Goal: Answer question/provide support: Share knowledge or assist other users

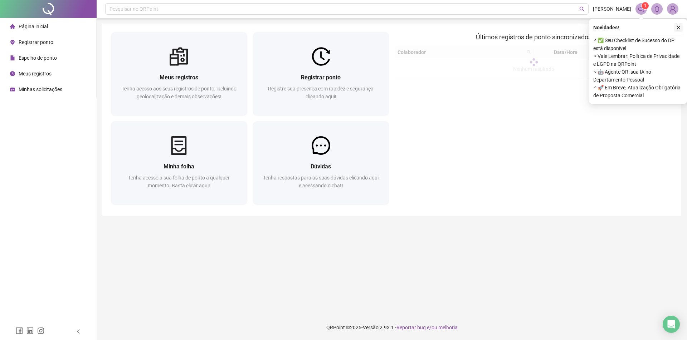
click at [677, 29] on icon "close" at bounding box center [677, 27] width 5 height 5
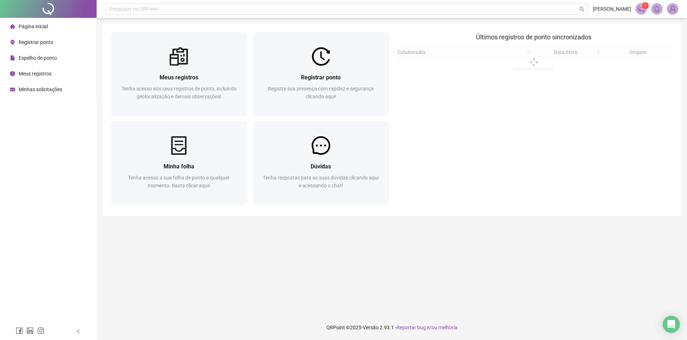
click at [671, 11] on img at bounding box center [672, 9] width 11 height 11
click at [639, 60] on span "Sair" at bounding box center [645, 58] width 53 height 8
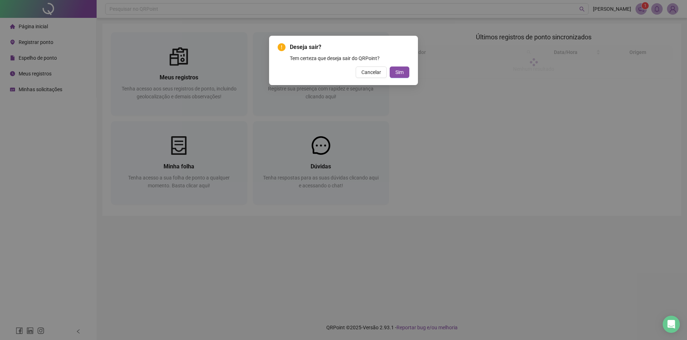
click at [410, 72] on div "Deseja sair? Tem certeza que deseja sair do QRPoint? Cancelar Sim" at bounding box center [343, 60] width 149 height 49
click at [396, 78] on button "Sim" at bounding box center [399, 72] width 20 height 11
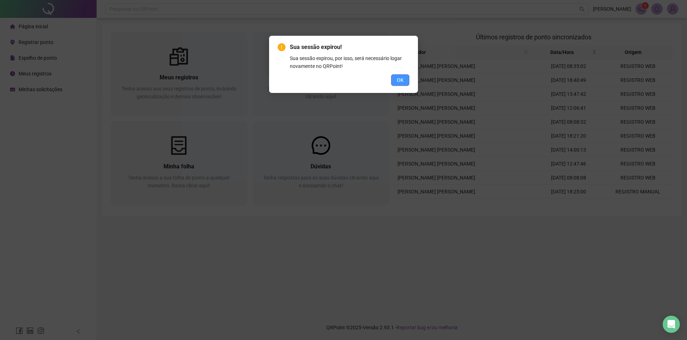
click at [405, 82] on button "OK" at bounding box center [400, 79] width 18 height 11
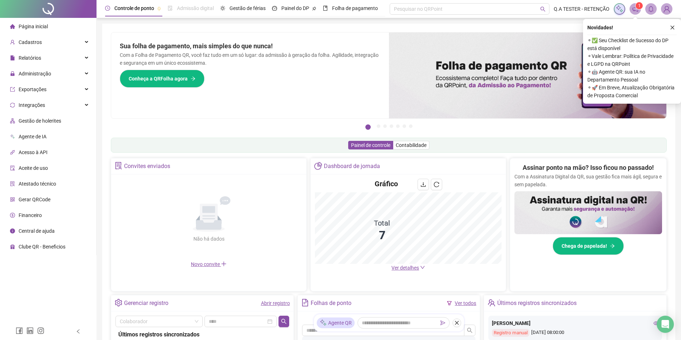
click at [677, 26] on div "Novidades ! ⚬ ✅ Seu Checklist de Sucesso do DP está disponível ⚬ Vale Lembrar: …" at bounding box center [632, 61] width 98 height 85
click at [671, 30] on icon "close" at bounding box center [672, 27] width 5 height 5
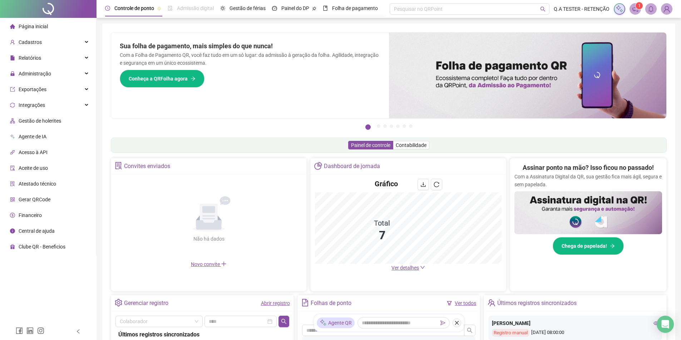
click at [667, 16] on header "Controle de ponto Admissão digital Gestão de férias Painel do DP Folha de pagam…" at bounding box center [389, 9] width 585 height 18
click at [666, 8] on img at bounding box center [667, 9] width 11 height 11
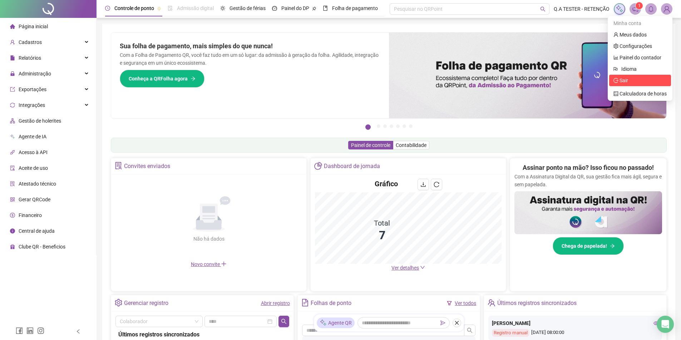
click at [633, 77] on span "Sair" at bounding box center [640, 81] width 53 height 8
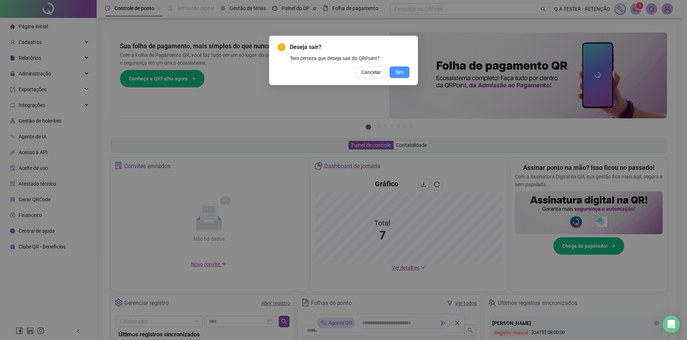
click at [402, 69] on span "Sim" at bounding box center [399, 72] width 8 height 8
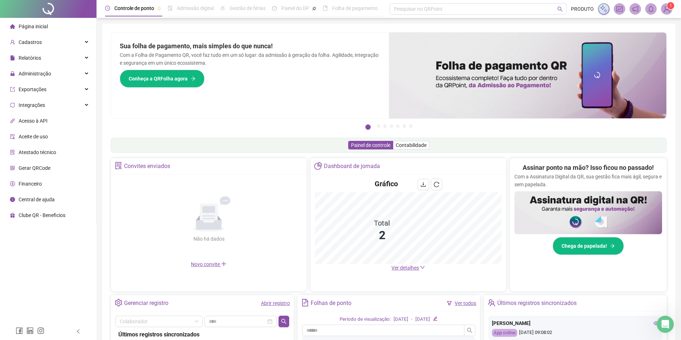
click at [671, 13] on span at bounding box center [666, 8] width 11 height 11
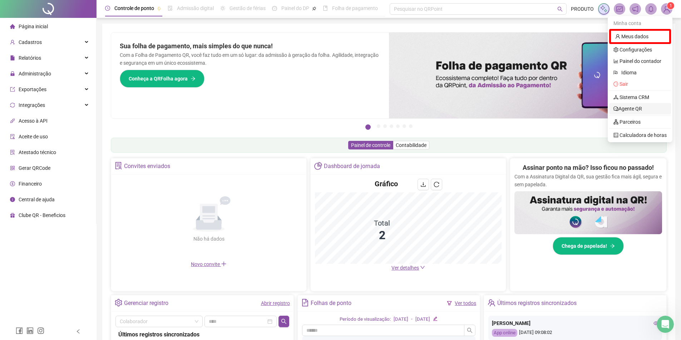
click at [636, 109] on link "Agente QR" at bounding box center [628, 109] width 29 height 6
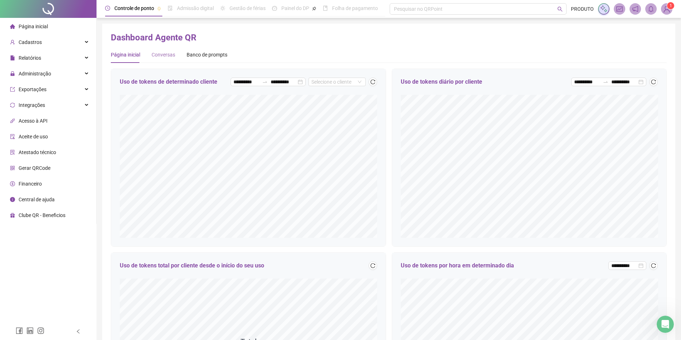
click at [158, 50] on div "Conversas" at bounding box center [164, 54] width 24 height 16
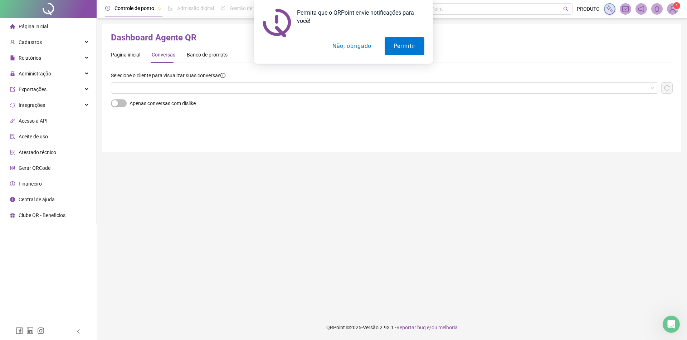
click at [179, 94] on div "Selecione o cliente para visualizar suas conversas" at bounding box center [391, 86] width 561 height 28
click at [176, 85] on input "search" at bounding box center [381, 88] width 532 height 11
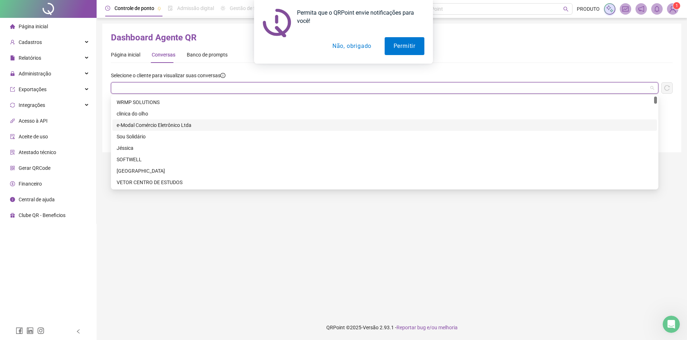
click at [339, 49] on button "Não, obrigado" at bounding box center [351, 46] width 57 height 18
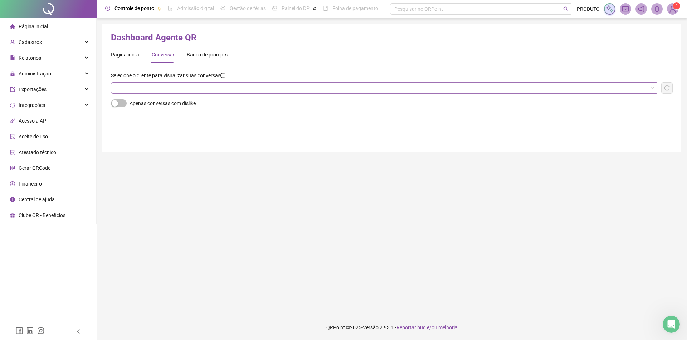
click at [218, 84] on input "search" at bounding box center [381, 88] width 532 height 11
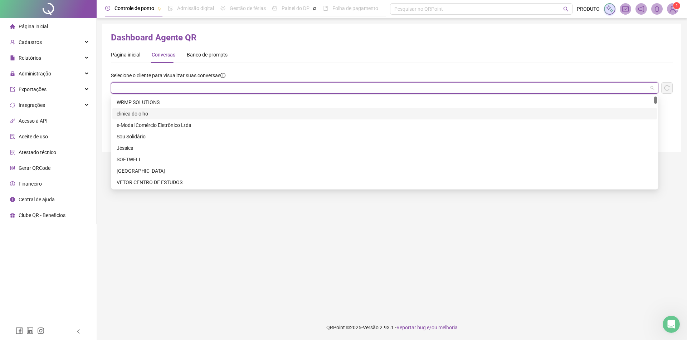
click at [172, 105] on div "WRMP SOLUTIONS" at bounding box center [385, 102] width 536 height 8
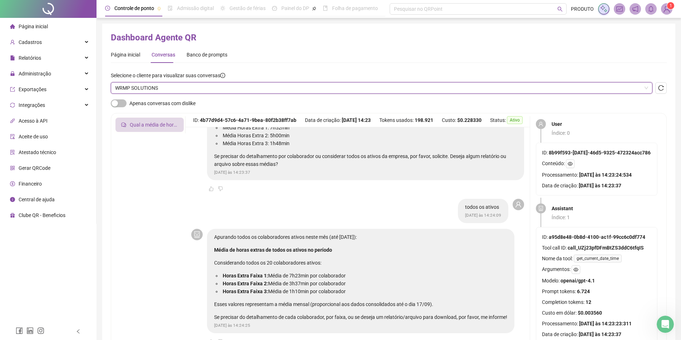
click at [196, 85] on span "WRMP SOLUTIONS" at bounding box center [381, 88] width 533 height 11
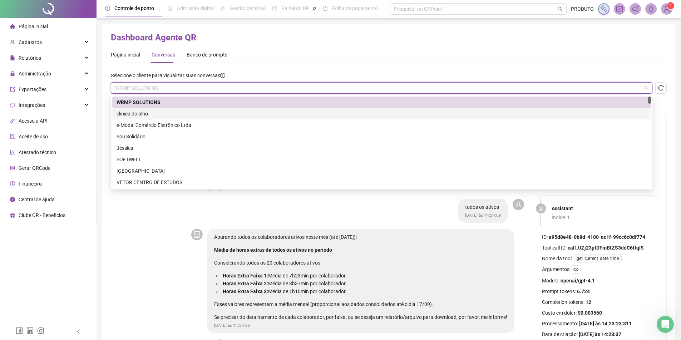
click at [165, 116] on div "clinica do olho" at bounding box center [382, 114] width 530 height 8
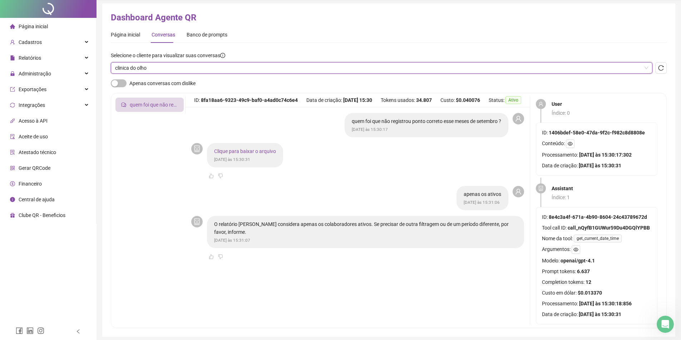
scroll to position [36, 0]
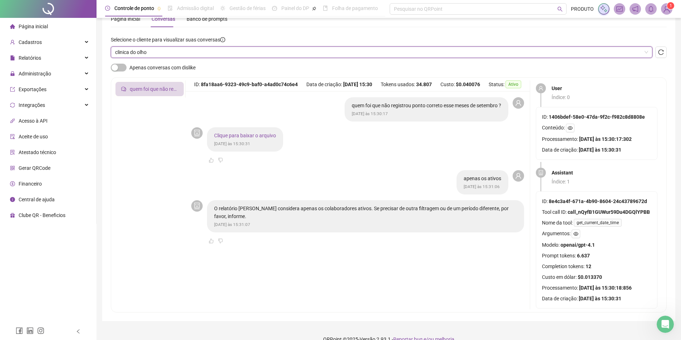
click at [240, 138] on link "Clique para baixar o arquivo" at bounding box center [245, 136] width 62 height 6
click at [176, 49] on span "clinica do olho" at bounding box center [381, 52] width 533 height 11
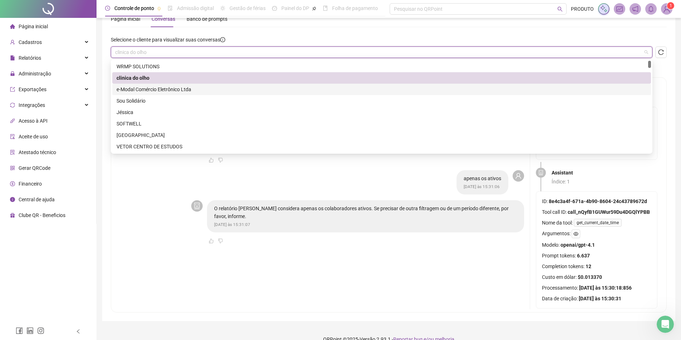
click at [162, 93] on div "e-Modal Comércio Eletrônico Ltda" at bounding box center [382, 89] width 530 height 8
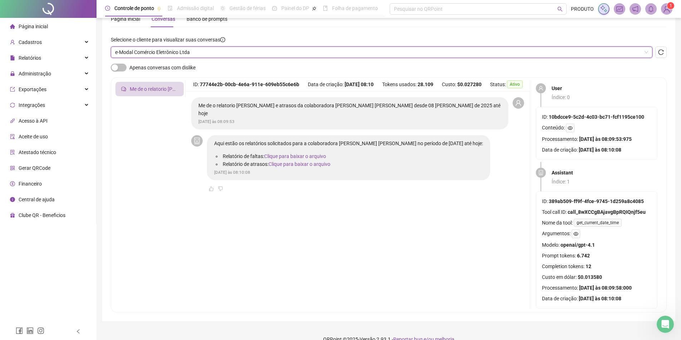
click at [253, 54] on span "e-Modal Comércio Eletrônico Ltda" at bounding box center [381, 52] width 533 height 11
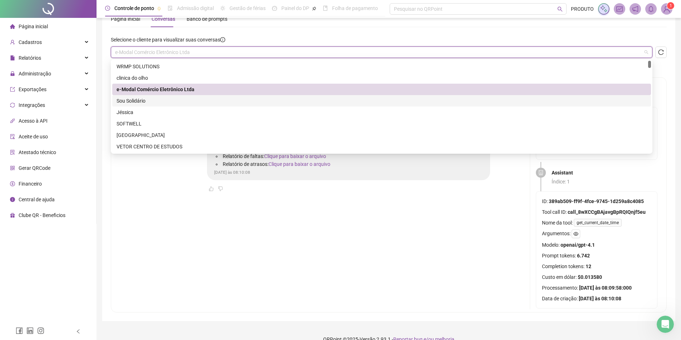
click at [185, 105] on div "Sou Solidário" at bounding box center [381, 100] width 539 height 11
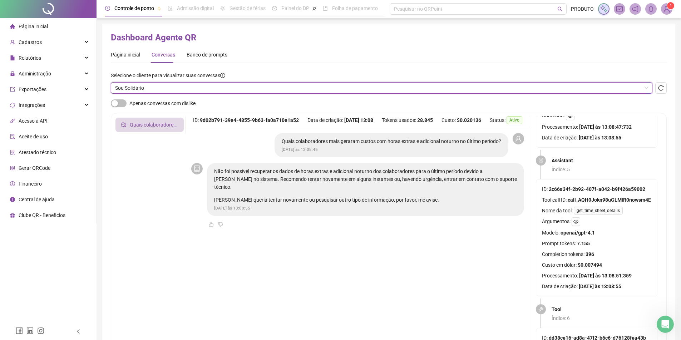
scroll to position [536, 0]
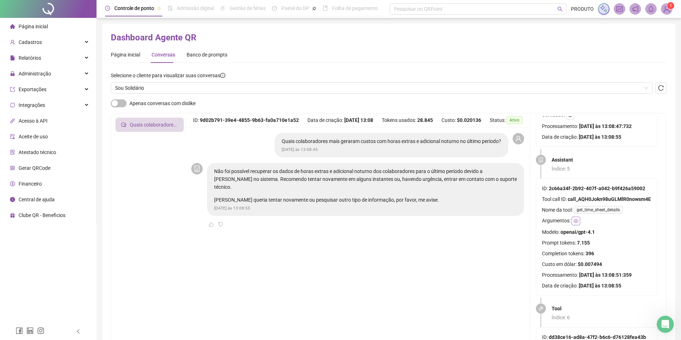
click at [579, 221] on button "button" at bounding box center [576, 221] width 9 height 9
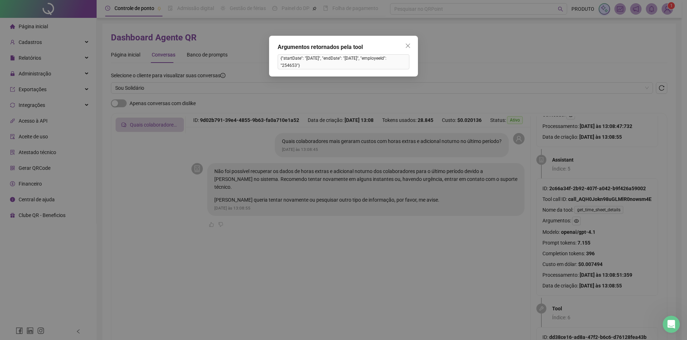
click at [591, 227] on div "Argumentos retornados pela tool {"startDate": "[DATE]", "endDate": "[DATE]", "e…" at bounding box center [343, 170] width 687 height 340
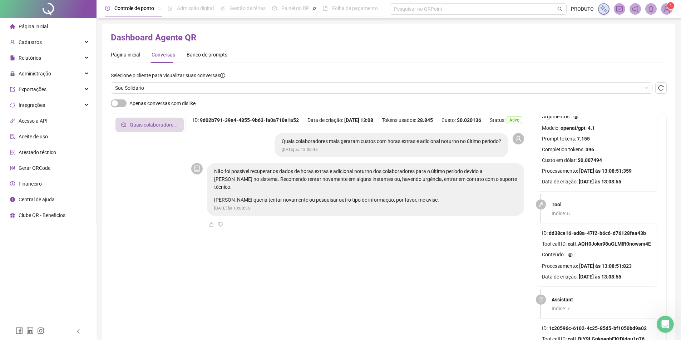
scroll to position [644, 0]
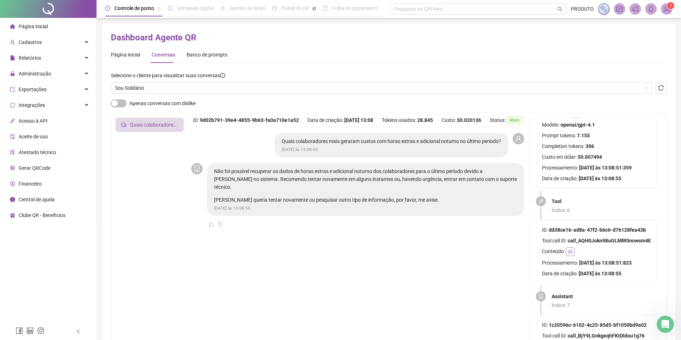
click at [573, 254] on icon "eye" at bounding box center [570, 251] width 5 height 5
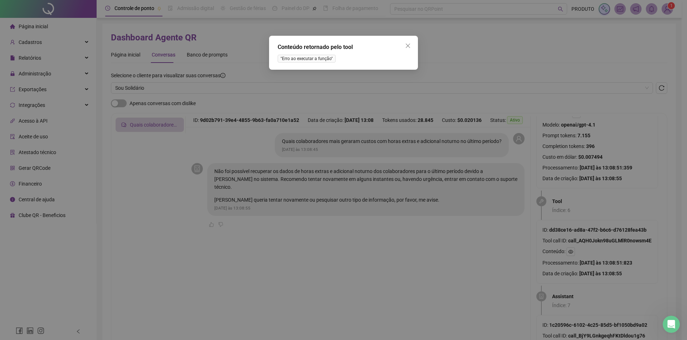
click at [595, 241] on div "Conteúdo retornado pelo tool "Erro ao executar a função"" at bounding box center [343, 170] width 687 height 340
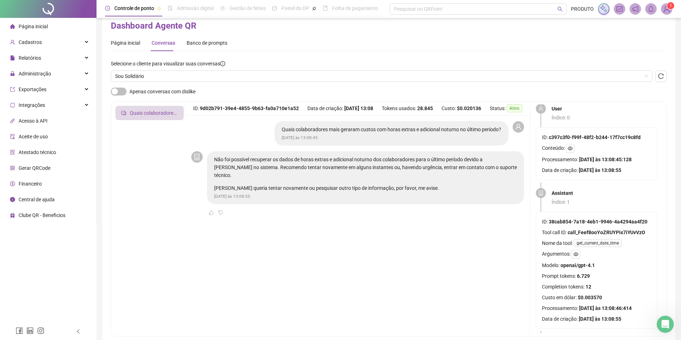
scroll to position [0, 0]
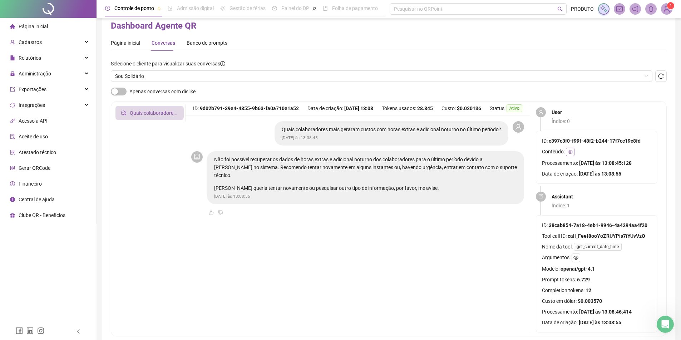
click at [575, 151] on button "button" at bounding box center [570, 152] width 9 height 9
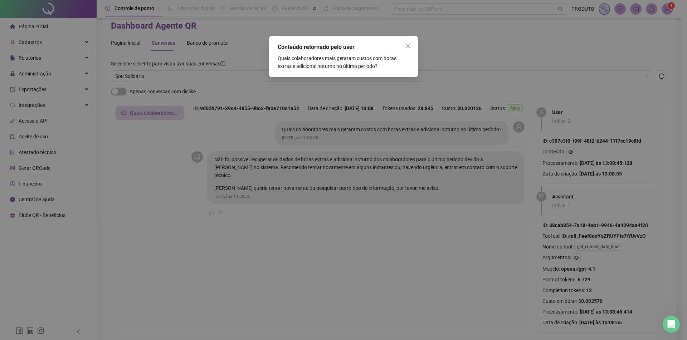
click at [588, 172] on div "[PERSON_NAME] retornado pelo user [PERSON_NAME] colaboradores mais geraram cust…" at bounding box center [343, 170] width 687 height 340
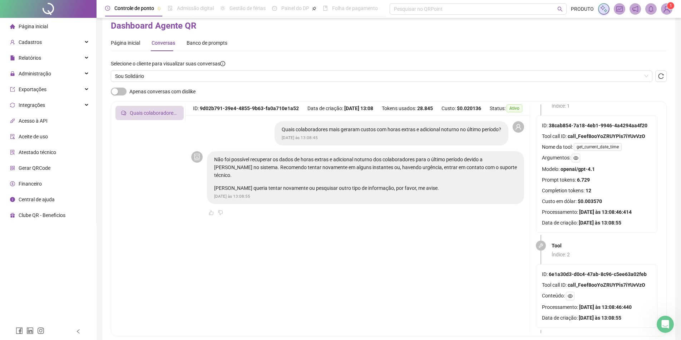
scroll to position [143, 0]
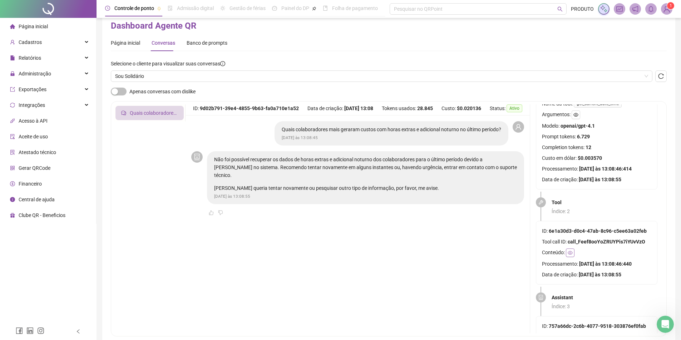
click at [571, 249] on button "button" at bounding box center [570, 253] width 9 height 9
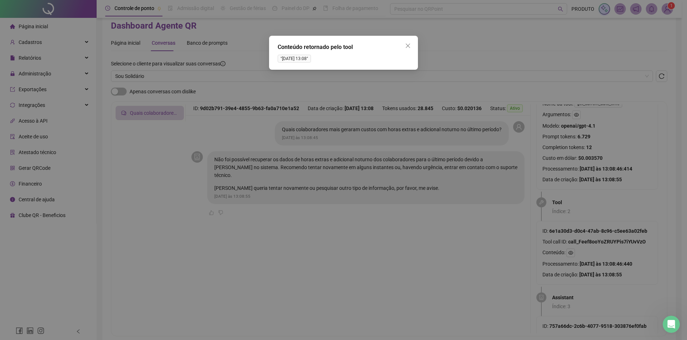
click at [594, 259] on div "Conteúdo retornado pelo tool "[DATE] 13:08"" at bounding box center [343, 170] width 687 height 340
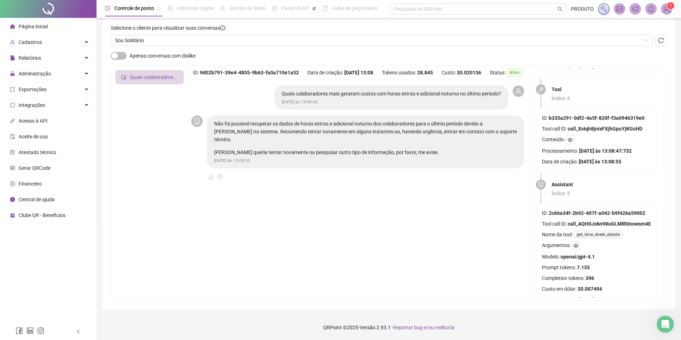
scroll to position [465, 0]
click at [574, 141] on div "Conteúdo:" at bounding box center [596, 139] width 109 height 9
click at [574, 141] on button "button" at bounding box center [570, 139] width 9 height 9
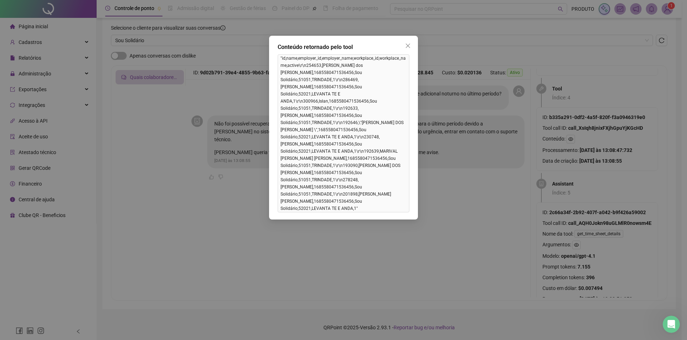
click at [613, 235] on div "Conteúdo retornado pelo tool "id,name,employer_id,employer_name,workplace_id,wo…" at bounding box center [343, 170] width 687 height 340
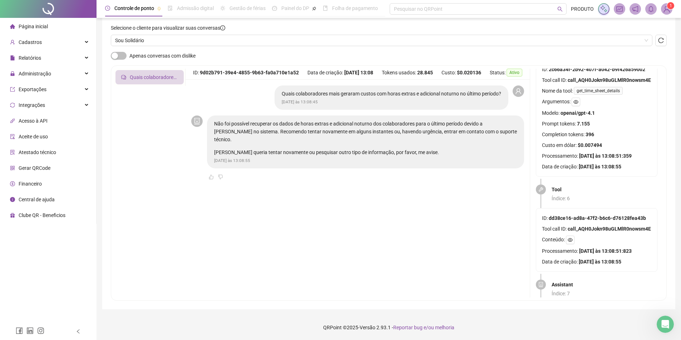
scroll to position [715, 0]
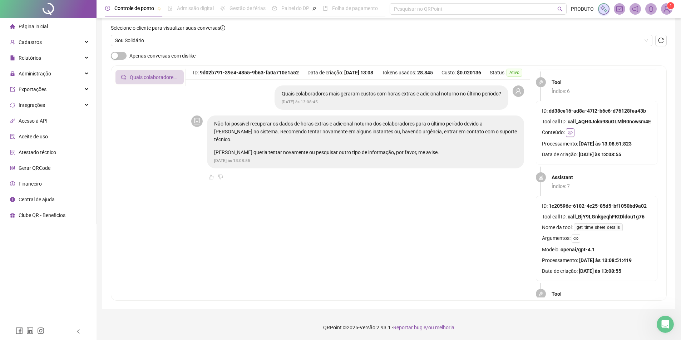
click at [570, 132] on icon "eye" at bounding box center [570, 132] width 5 height 5
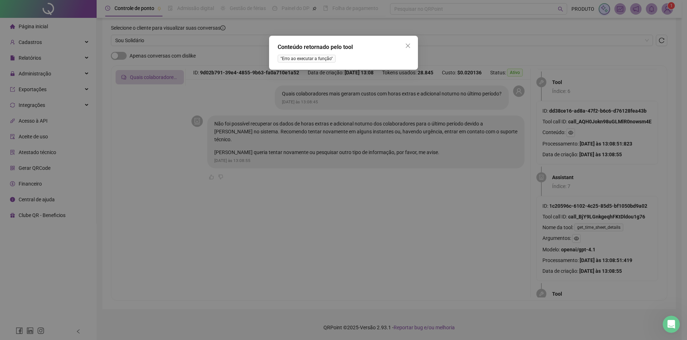
click at [594, 219] on div "Conteúdo retornado pelo tool "Erro ao executar a função"" at bounding box center [343, 170] width 687 height 340
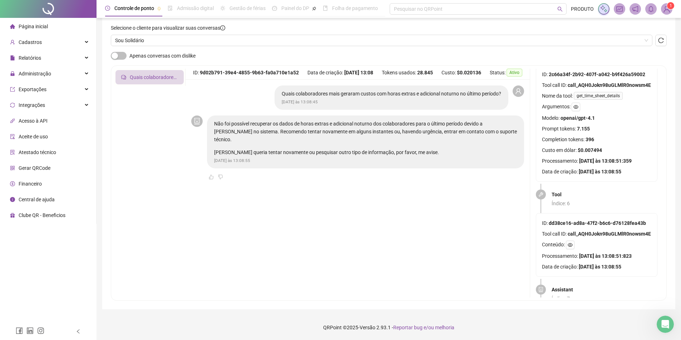
scroll to position [608, 0]
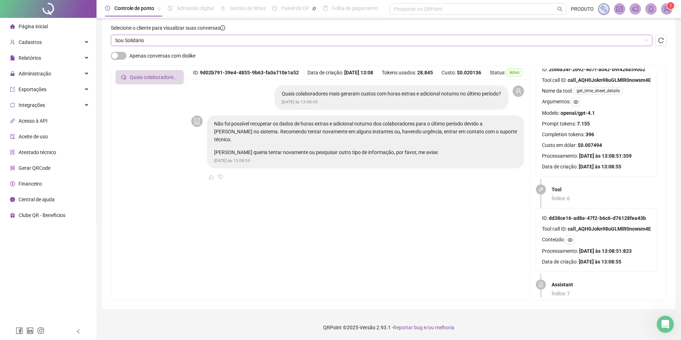
click at [245, 43] on span "Sou Solidário" at bounding box center [381, 40] width 533 height 11
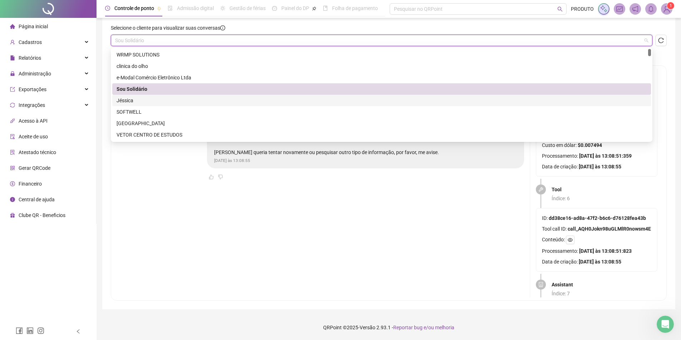
click at [142, 103] on div "Jéssica" at bounding box center [382, 101] width 530 height 8
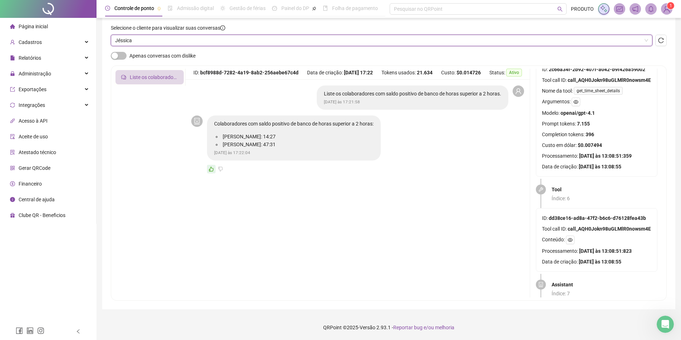
scroll to position [591, 0]
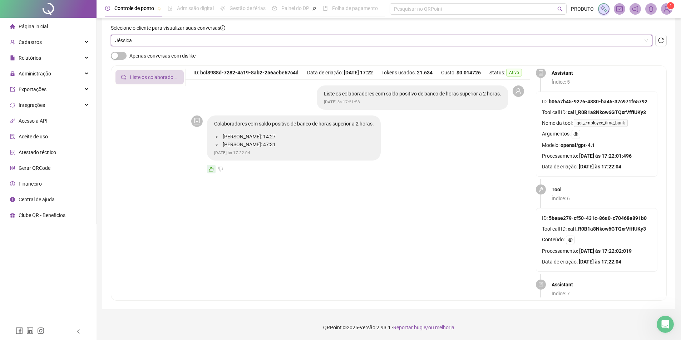
click at [167, 45] on span "Jéssica" at bounding box center [381, 40] width 533 height 11
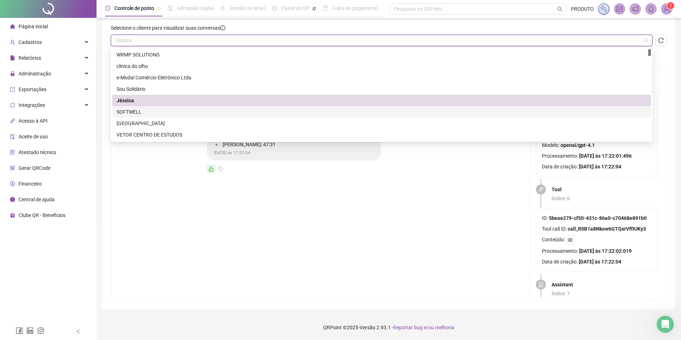
click at [138, 111] on div "SOFTWELL" at bounding box center [382, 112] width 530 height 8
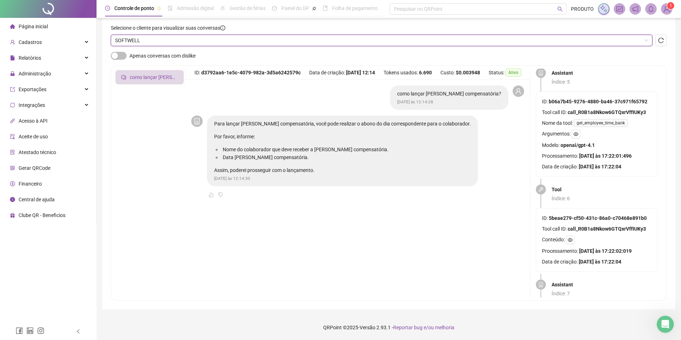
scroll to position [30, 0]
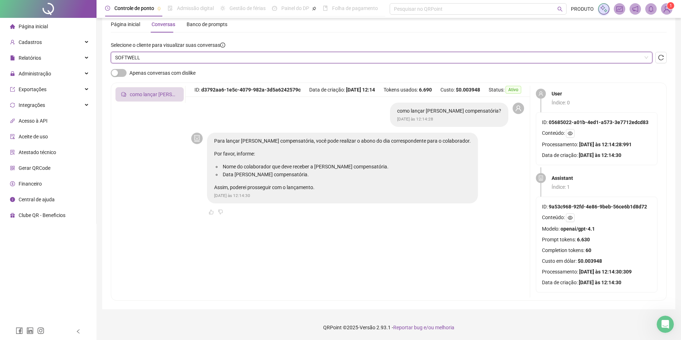
click at [163, 56] on span "SOFTWELL" at bounding box center [381, 57] width 533 height 11
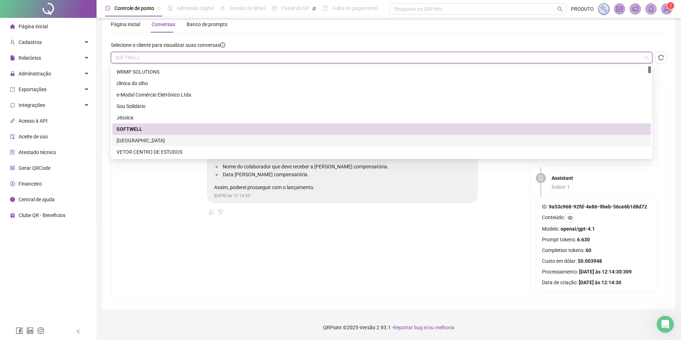
click at [153, 137] on div "[GEOGRAPHIC_DATA]" at bounding box center [382, 141] width 530 height 8
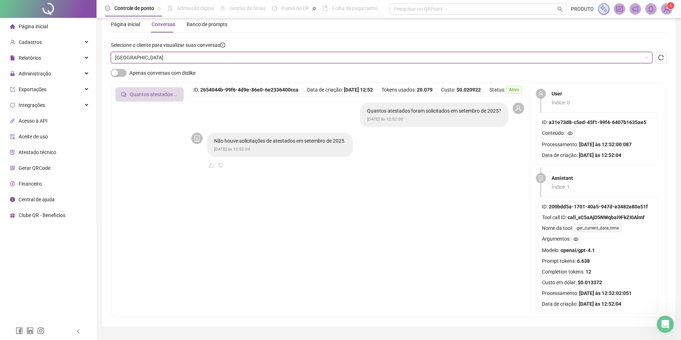
click at [193, 48] on label "Selecione o cliente para visualizar suas conversas" at bounding box center [170, 45] width 119 height 8
click at [193, 54] on span "[GEOGRAPHIC_DATA]" at bounding box center [381, 57] width 533 height 11
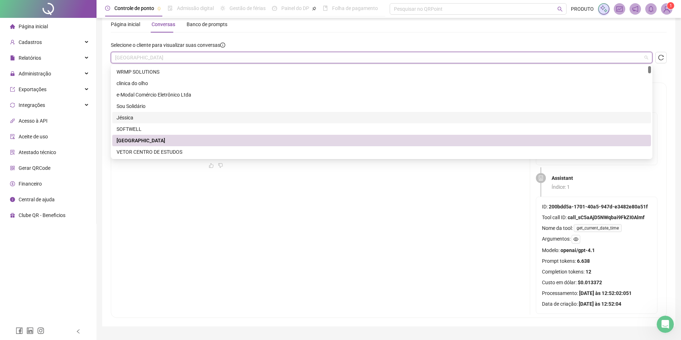
scroll to position [36, 0]
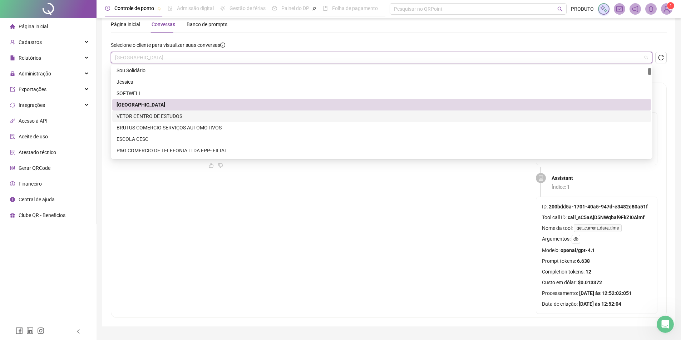
click at [153, 114] on div "VETOR CENTRO DE ESTUDOS" at bounding box center [382, 116] width 530 height 8
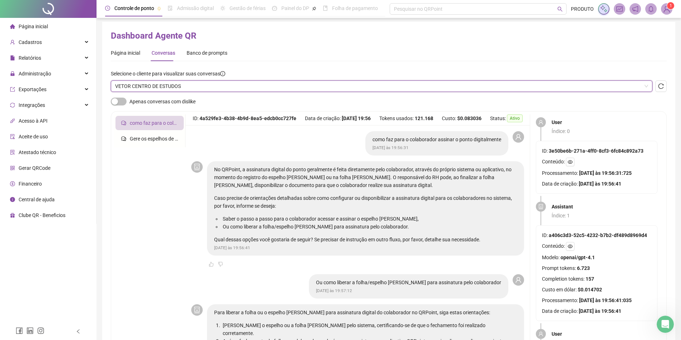
scroll to position [0, 0]
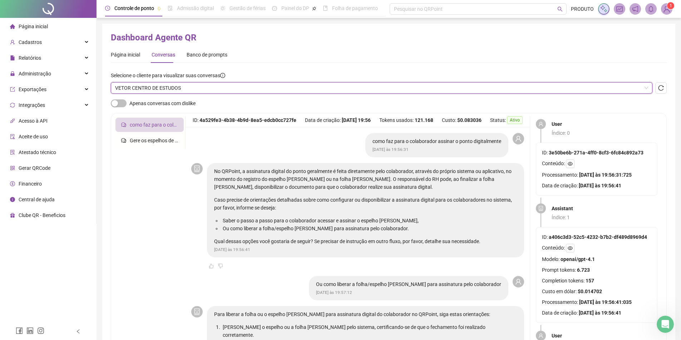
click at [226, 84] on span "VETOR CENTRO DE ESTUDOS" at bounding box center [381, 88] width 533 height 11
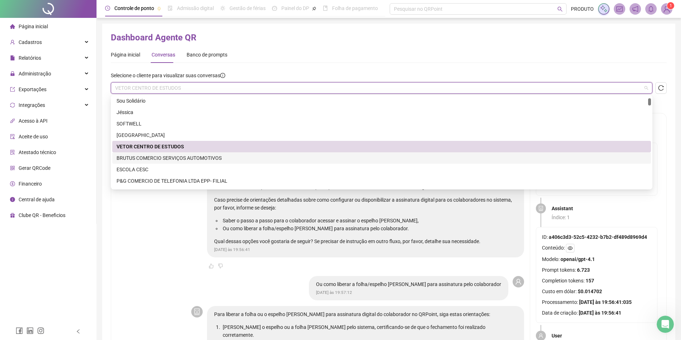
click at [175, 157] on div "BRUTUS COMERCIO SERVIÇOS AUTOMOTIVOS" at bounding box center [382, 158] width 530 height 8
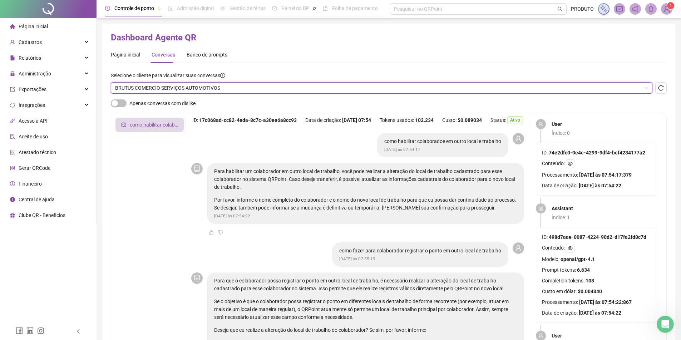
click at [177, 89] on span "BRUTUS COMERCIO SERVIÇOS AUTOMOTIVOS" at bounding box center [381, 88] width 533 height 11
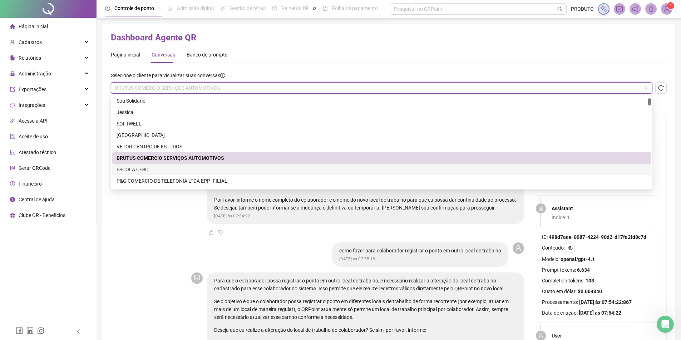
click at [162, 171] on div "ESCOLA CESC" at bounding box center [382, 170] width 530 height 8
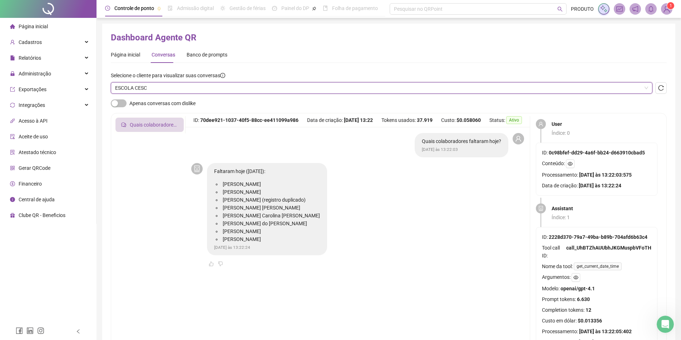
click at [174, 87] on span "ESCOLA CESC" at bounding box center [381, 88] width 533 height 11
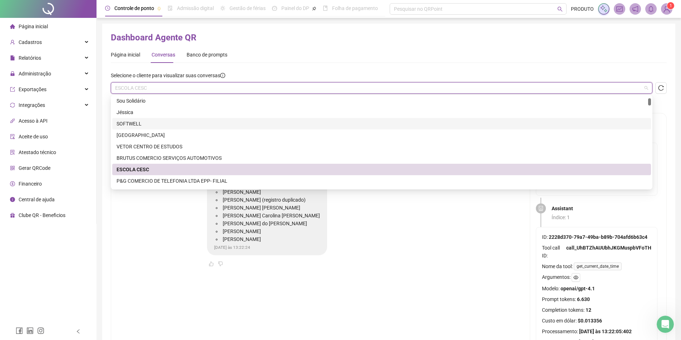
scroll to position [72, 0]
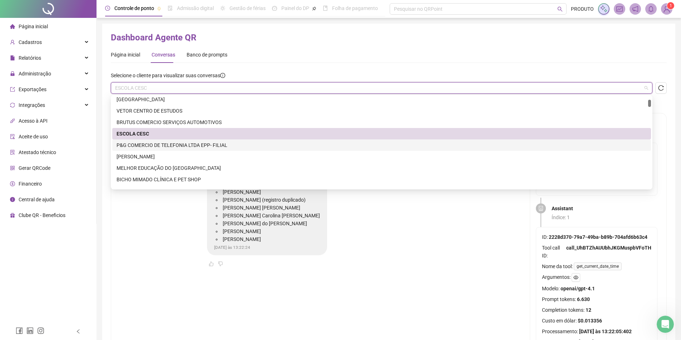
click at [166, 146] on div "P&G COMERCIO DE TELEFONIA LTDA EPP- FILIAL" at bounding box center [382, 145] width 530 height 8
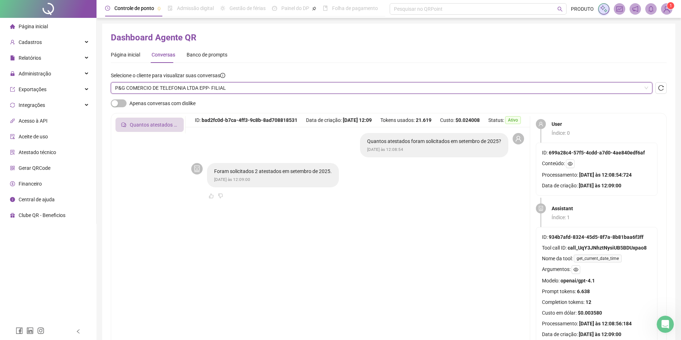
click at [164, 88] on span "P&G COMERCIO DE TELEFONIA LTDA EPP- FILIAL" at bounding box center [381, 88] width 533 height 11
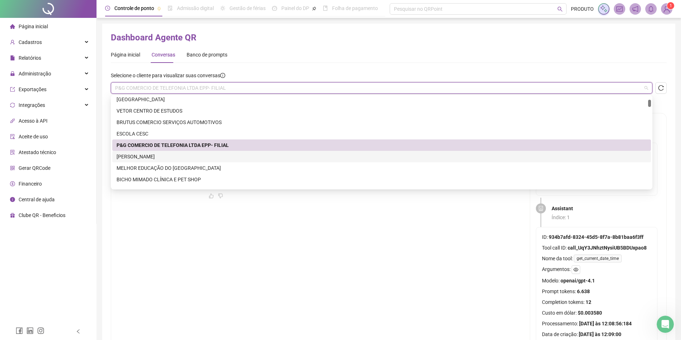
click at [152, 157] on div "[PERSON_NAME]" at bounding box center [382, 157] width 530 height 8
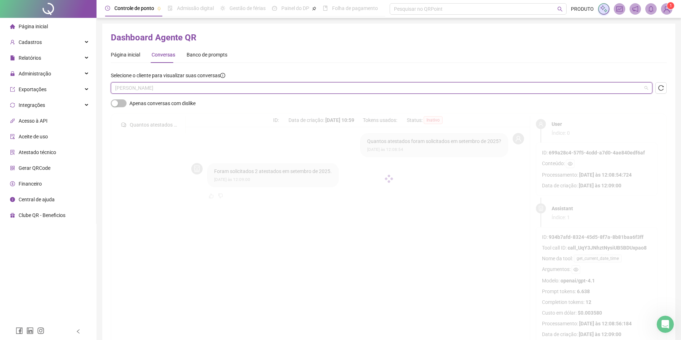
click at [182, 90] on span "[PERSON_NAME]" at bounding box center [381, 88] width 533 height 11
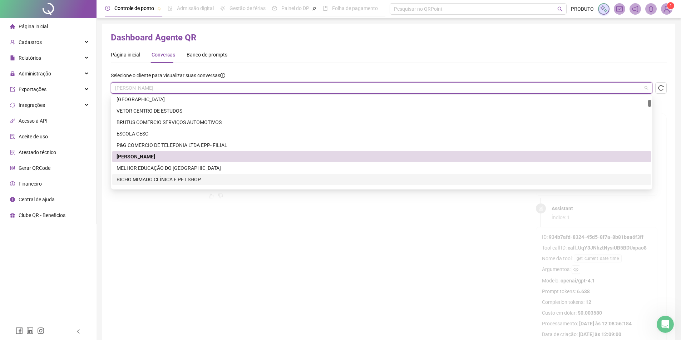
click at [151, 211] on div at bounding box center [389, 178] width 556 height 143
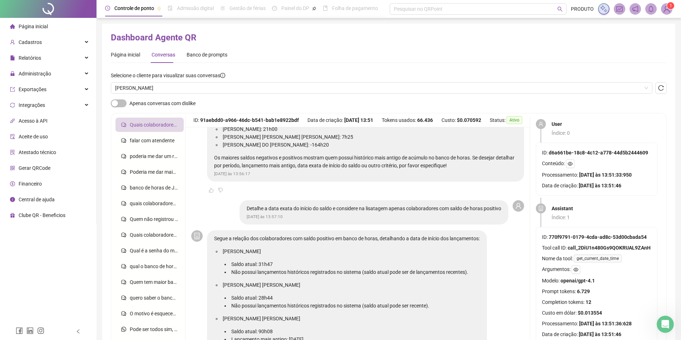
scroll to position [249, 0]
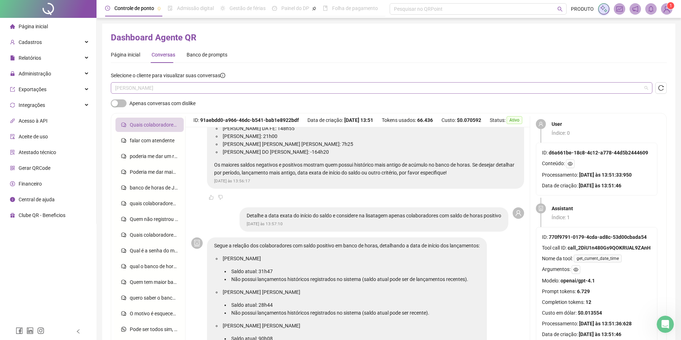
click at [181, 88] on span "[PERSON_NAME]" at bounding box center [381, 88] width 533 height 11
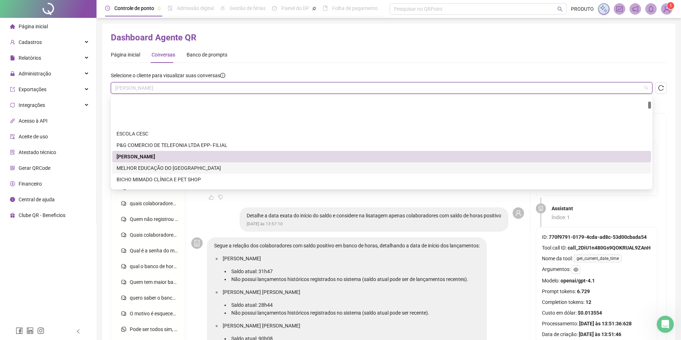
scroll to position [107, 0]
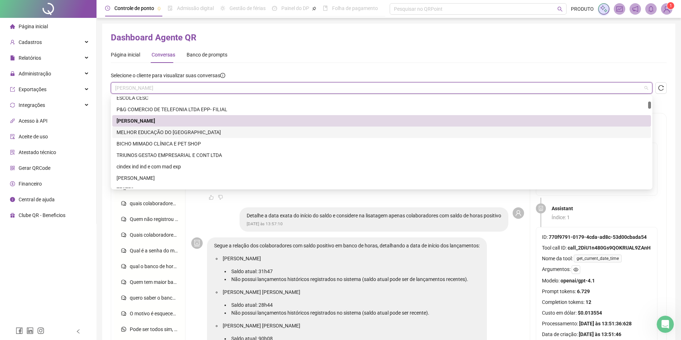
click at [175, 134] on div "MELHOR EDUCAÇÃO DO [GEOGRAPHIC_DATA]" at bounding box center [382, 132] width 530 height 8
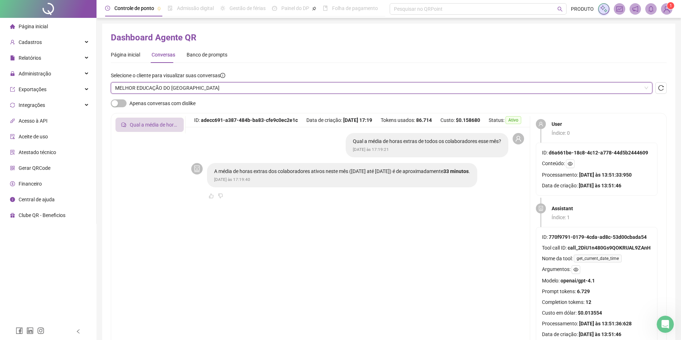
scroll to position [0, 0]
click at [224, 91] on span "MELHOR EDUCAÇÃO DO [GEOGRAPHIC_DATA]" at bounding box center [381, 88] width 533 height 11
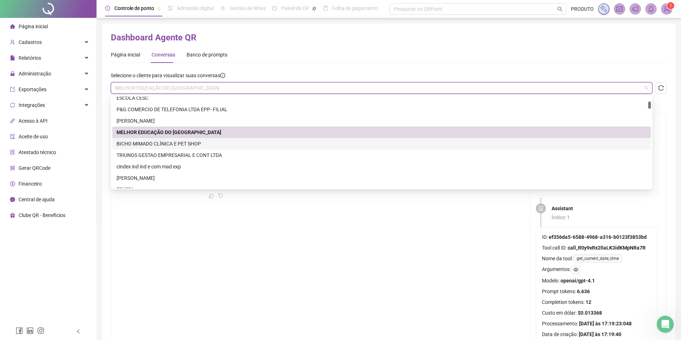
click at [190, 144] on div "BICHO MIMADO CLÍNICA E PET SHOP" at bounding box center [382, 144] width 530 height 8
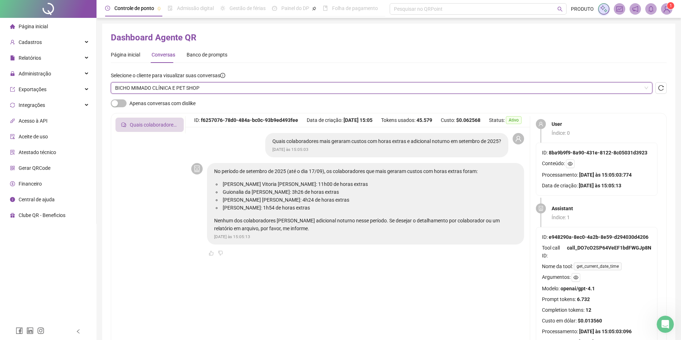
click at [213, 89] on span "BICHO MIMADO CLÍNICA E PET SHOP" at bounding box center [381, 88] width 533 height 11
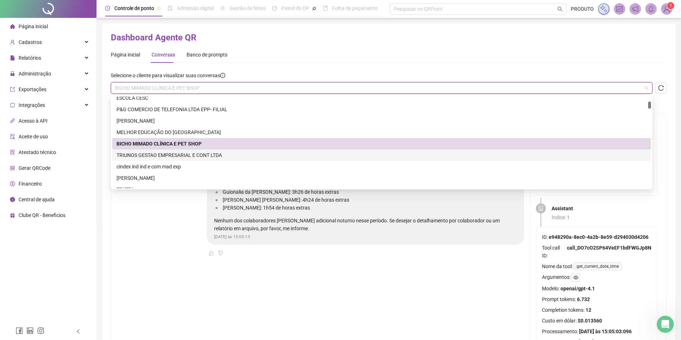
click at [190, 153] on div "TRIUNOS GESTAO EMPRESARIAL E CONT LTDA" at bounding box center [382, 155] width 530 height 8
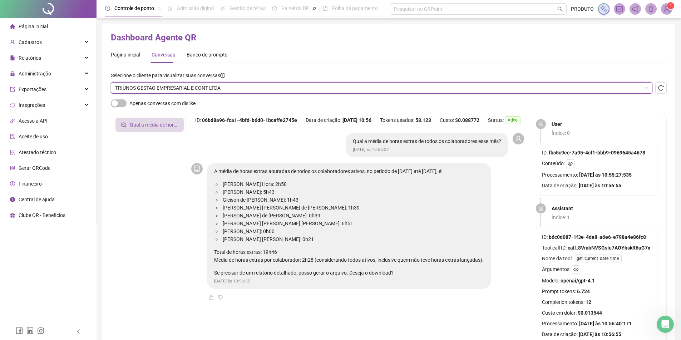
click at [191, 87] on span "TRIUNOS GESTAO EMPRESARIAL E CONT LTDA" at bounding box center [381, 88] width 533 height 11
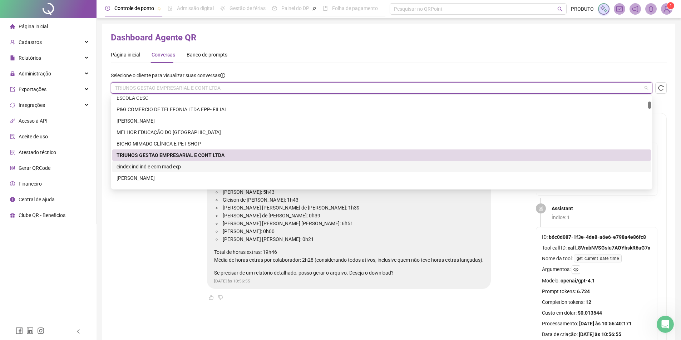
click at [157, 166] on div "cindex ind ind e com mad exp" at bounding box center [382, 167] width 530 height 8
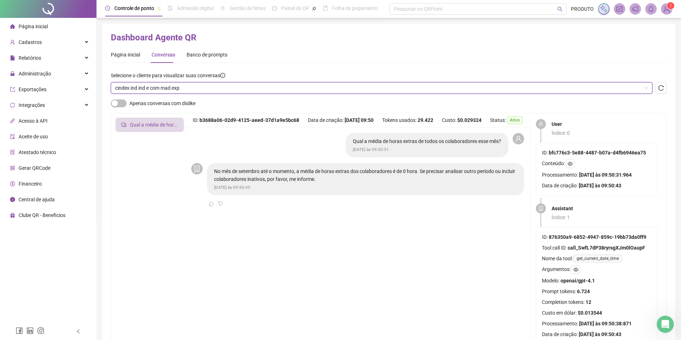
click at [196, 89] on span "cindex ind ind e com mad exp" at bounding box center [381, 88] width 533 height 11
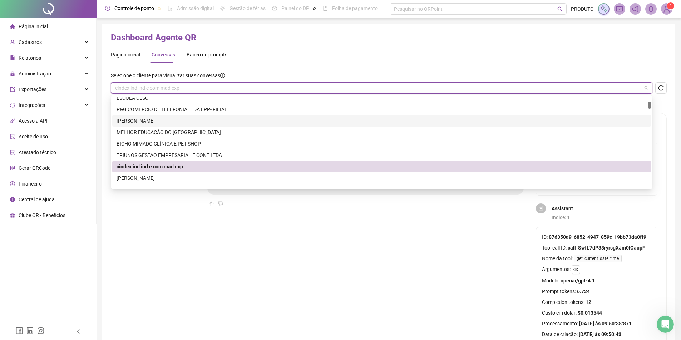
scroll to position [143, 0]
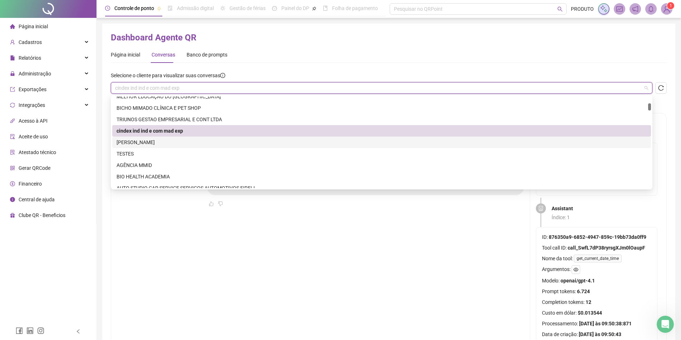
click at [170, 141] on div "[PERSON_NAME]" at bounding box center [382, 142] width 530 height 8
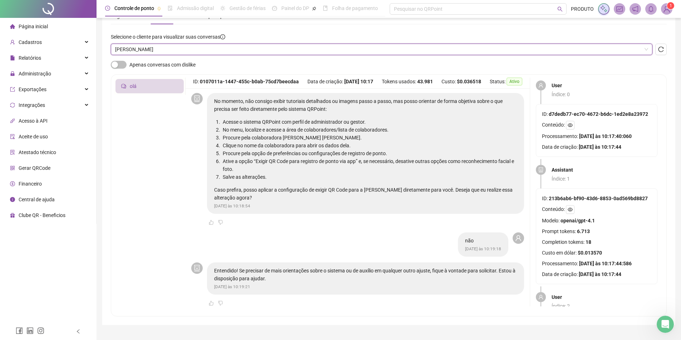
scroll to position [0, 0]
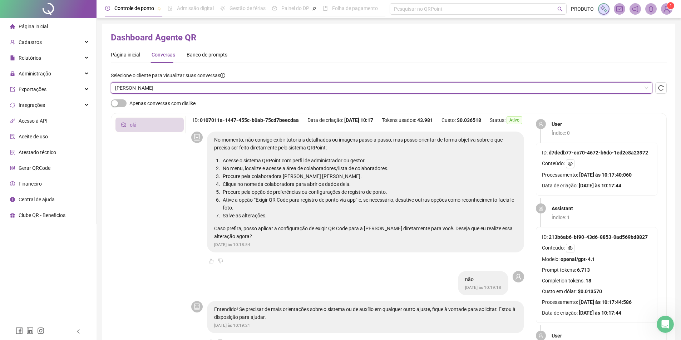
click at [152, 89] on span "[PERSON_NAME]" at bounding box center [381, 88] width 533 height 11
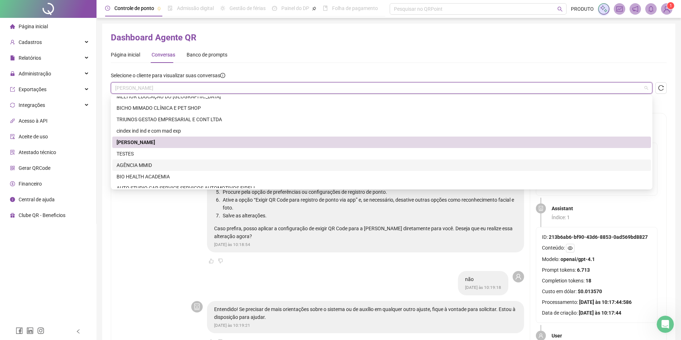
click at [152, 164] on div "AGÊNCIA MMID" at bounding box center [382, 165] width 530 height 8
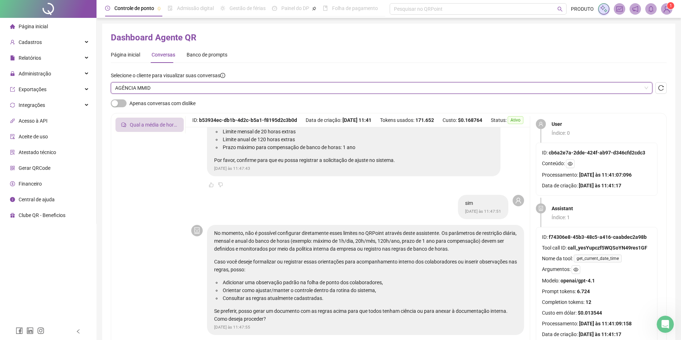
scroll to position [611, 0]
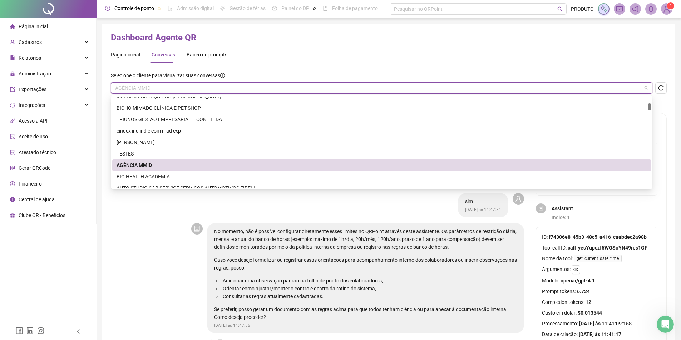
click at [357, 267] on p "Caso você deseje formalizar ou registrar essas orientações para acompanhamento …" at bounding box center [365, 264] width 303 height 16
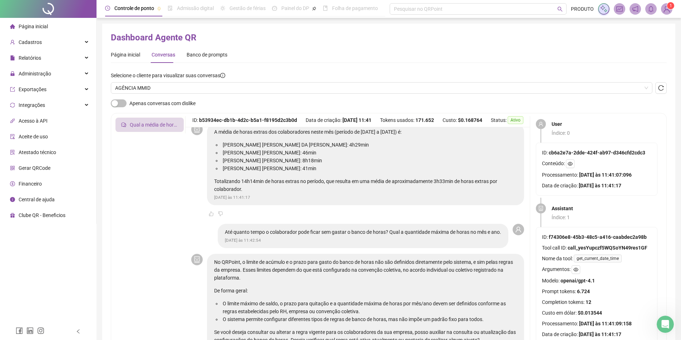
scroll to position [0, 0]
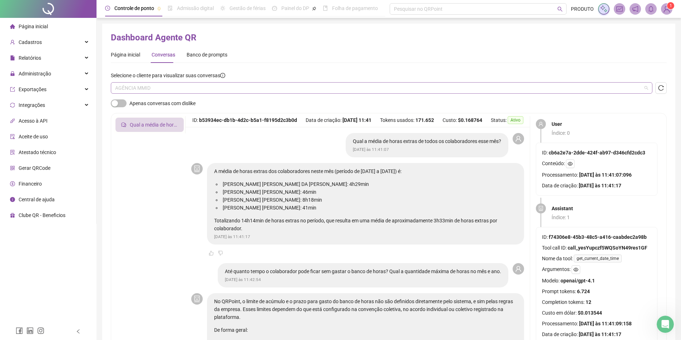
click at [206, 87] on span "AGÊNCIA MMID" at bounding box center [381, 88] width 533 height 11
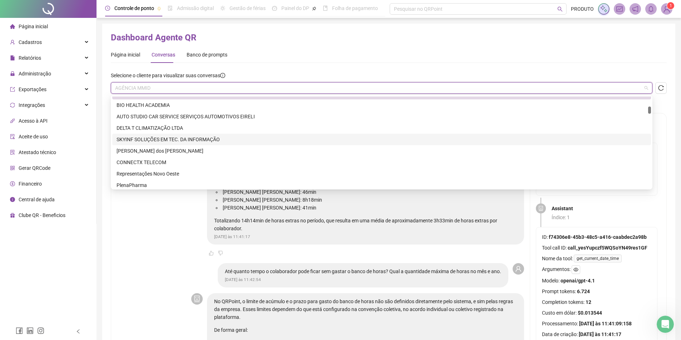
scroll to position [179, 0]
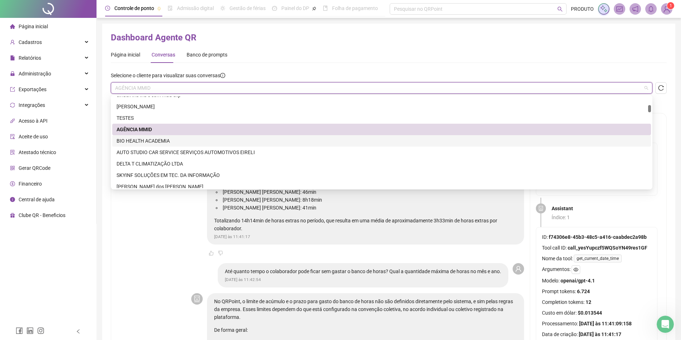
click at [180, 139] on div "BIO HEALTH ACADEMIA" at bounding box center [382, 141] width 530 height 8
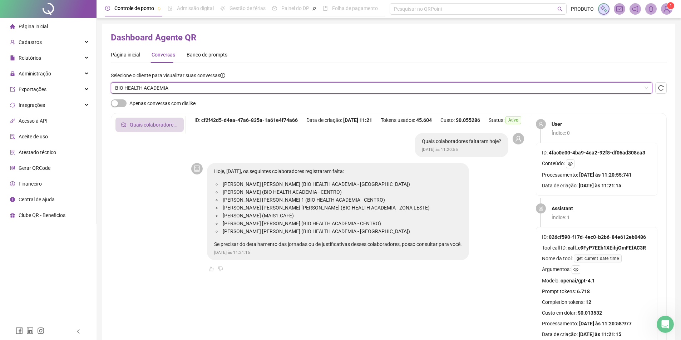
click at [186, 88] on span "BIO HEALTH ACADEMIA" at bounding box center [381, 88] width 533 height 11
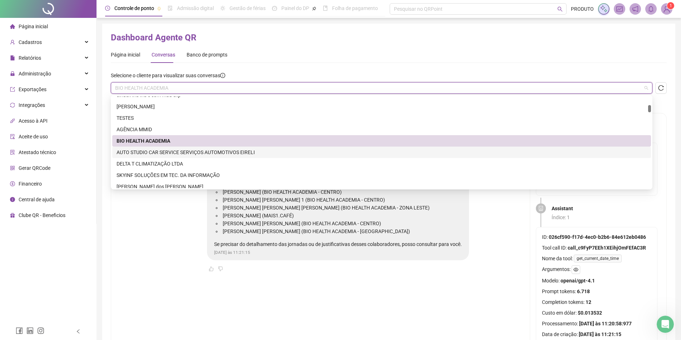
click at [161, 153] on div "AUTO STUDIO CAR SERVICE SERVIÇOS AUTOMOTIVOS EIRELI" at bounding box center [382, 152] width 530 height 8
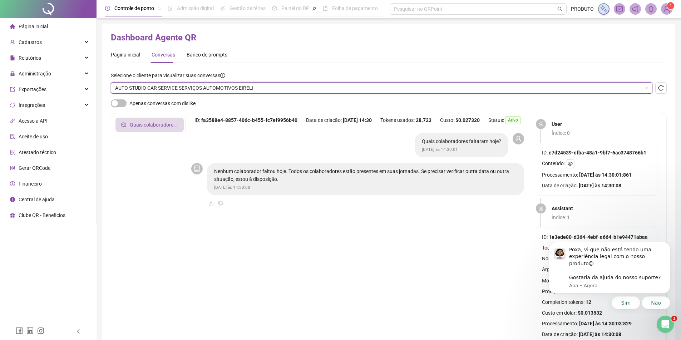
scroll to position [0, 0]
click at [667, 245] on icon "Dismiss notification" at bounding box center [668, 243] width 3 height 3
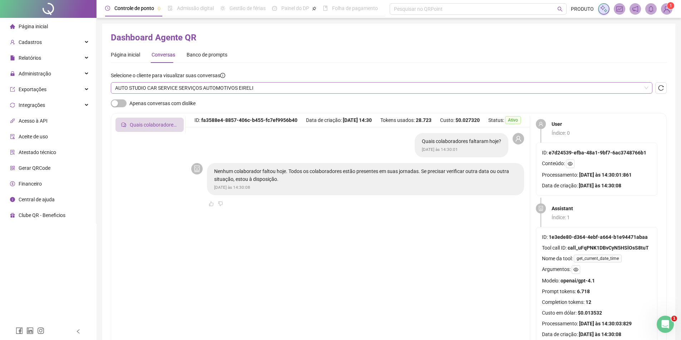
click at [228, 92] on span "AUTO STUDIO CAR SERVICE SERVIÇOS AUTOMOTIVOS EIRELI" at bounding box center [381, 88] width 533 height 11
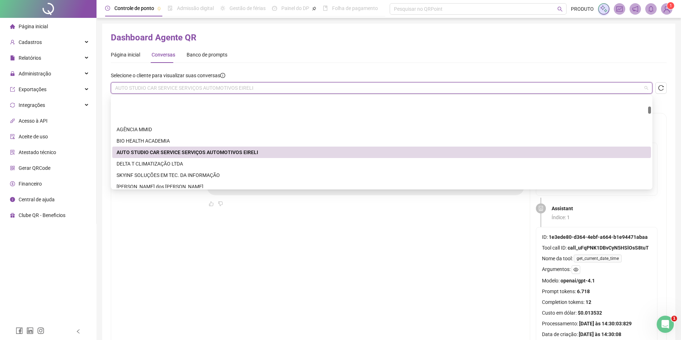
scroll to position [215, 0]
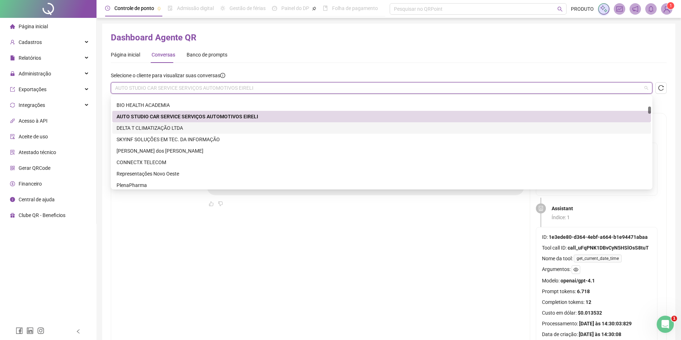
click at [213, 126] on div "DELTA T CLIMATIZAÇÃO LTDA" at bounding box center [382, 128] width 530 height 8
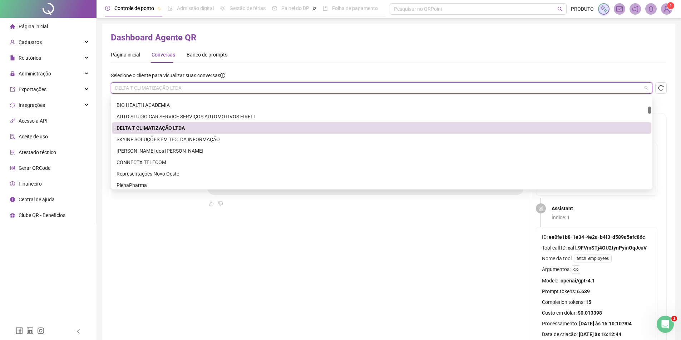
click at [210, 88] on span "DELTA T CLIMATIZAÇÃO LTDA" at bounding box center [381, 88] width 533 height 11
click at [192, 139] on div "SKYINF SOLUÇÕES EM TEC. DA INFORMAÇÃO" at bounding box center [382, 140] width 530 height 8
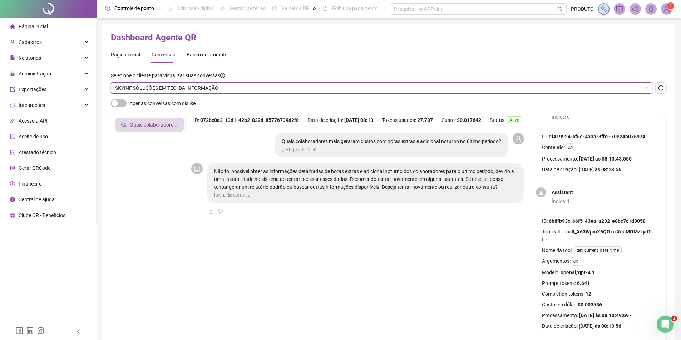
scroll to position [36, 0]
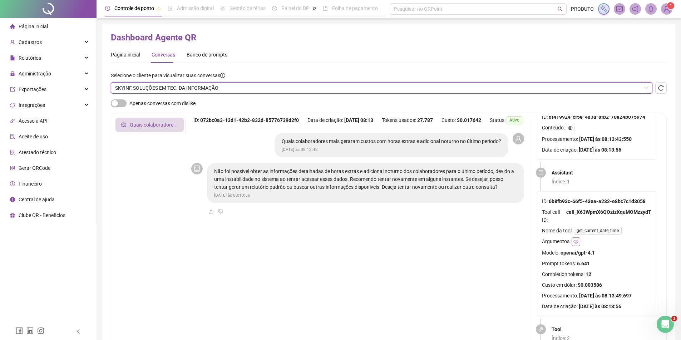
click at [578, 243] on icon "eye" at bounding box center [576, 242] width 5 height 4
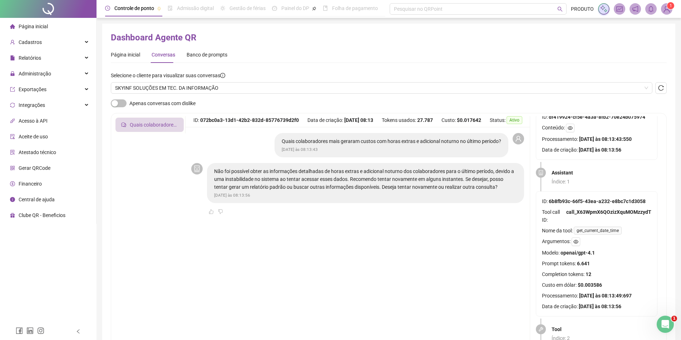
scroll to position [143, 0]
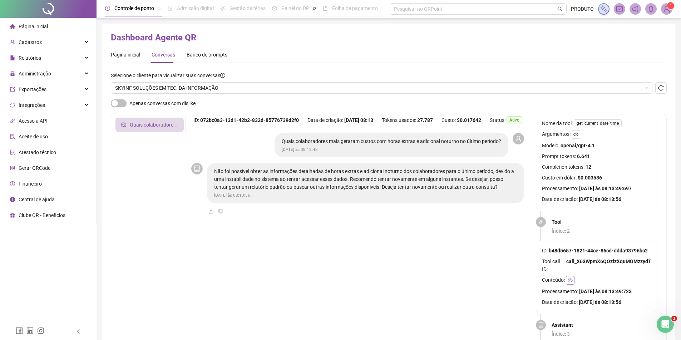
click at [571, 281] on icon "eye" at bounding box center [570, 281] width 5 height 4
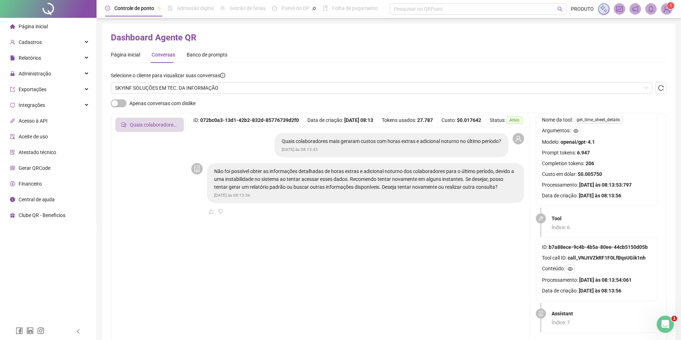
scroll to position [644, 0]
click at [567, 265] on button "button" at bounding box center [570, 267] width 9 height 9
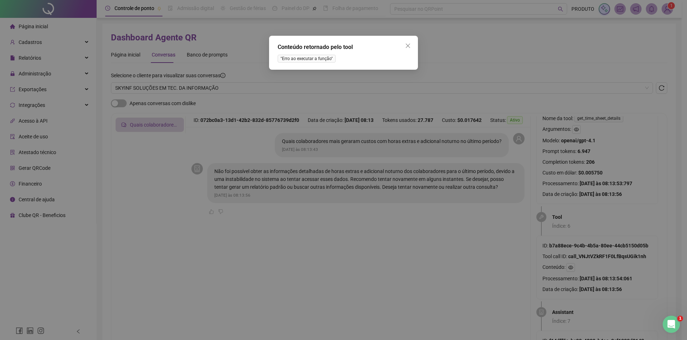
click at [576, 245] on div "Conteúdo retornado pelo tool "Erro ao executar a função"" at bounding box center [343, 170] width 687 height 340
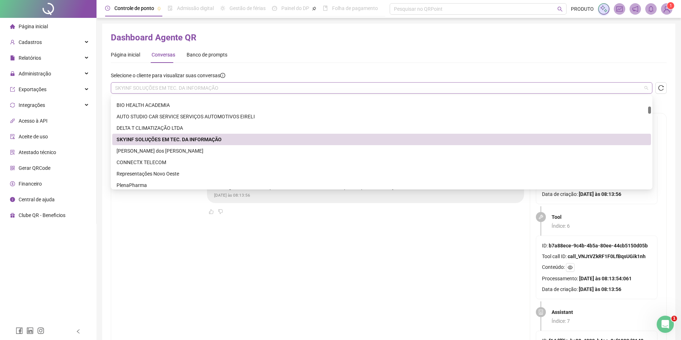
click at [167, 88] on span "SKYINF SOLUÇÕES EM TEC. DA INFORMAÇÃO" at bounding box center [381, 88] width 533 height 11
click at [164, 152] on div "[PERSON_NAME] dos [PERSON_NAME]" at bounding box center [382, 151] width 530 height 8
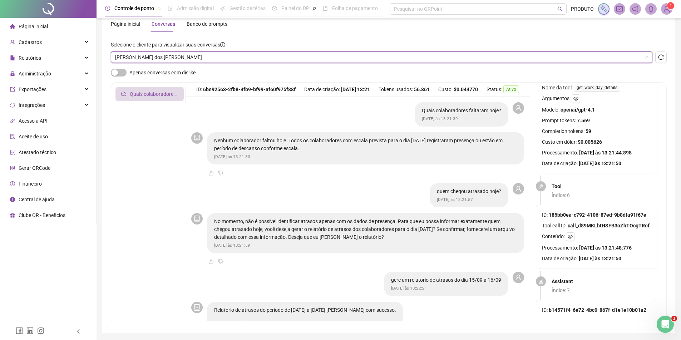
scroll to position [0, 0]
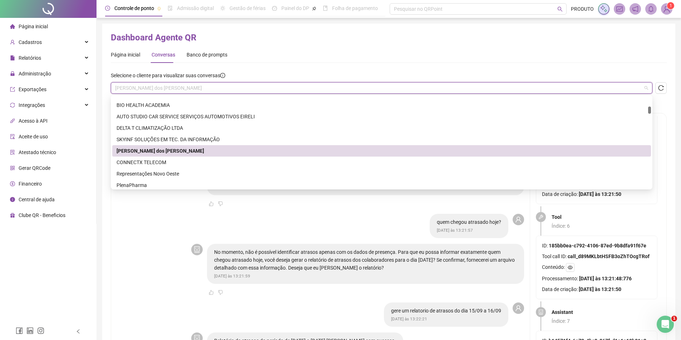
click at [298, 90] on span "[PERSON_NAME] dos [PERSON_NAME]" at bounding box center [381, 88] width 533 height 11
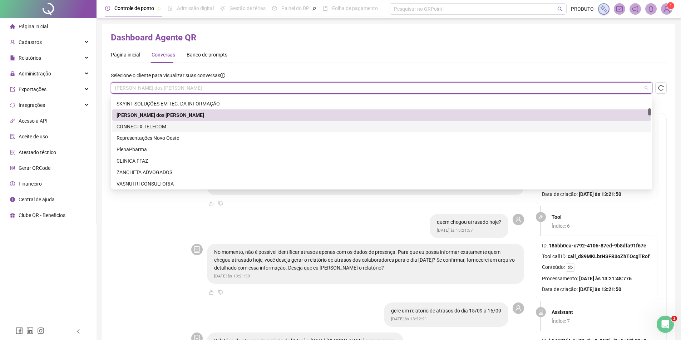
click at [201, 127] on div "CONNECTX TELECOM" at bounding box center [382, 127] width 530 height 8
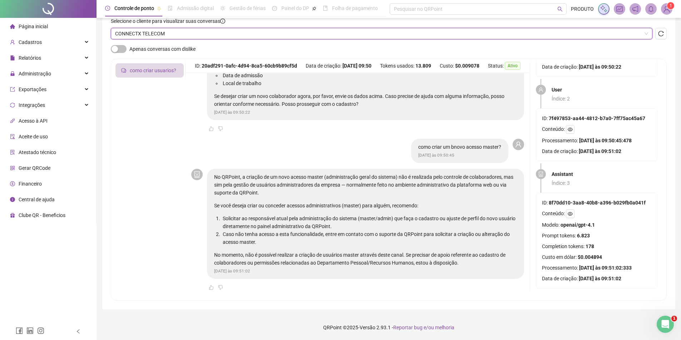
scroll to position [42, 0]
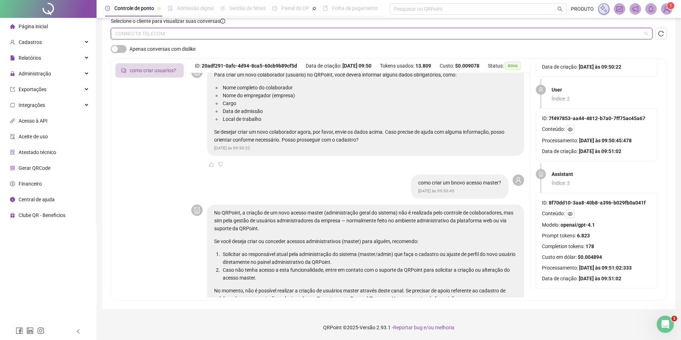
click at [184, 34] on span "CONNECTX TELECOM" at bounding box center [381, 33] width 533 height 11
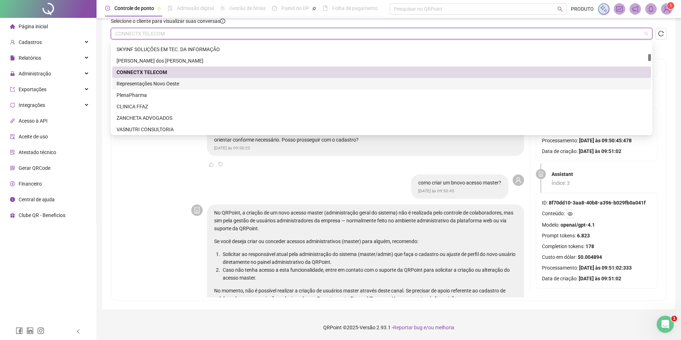
click at [172, 83] on div "Representações Novo Oeste" at bounding box center [382, 84] width 530 height 8
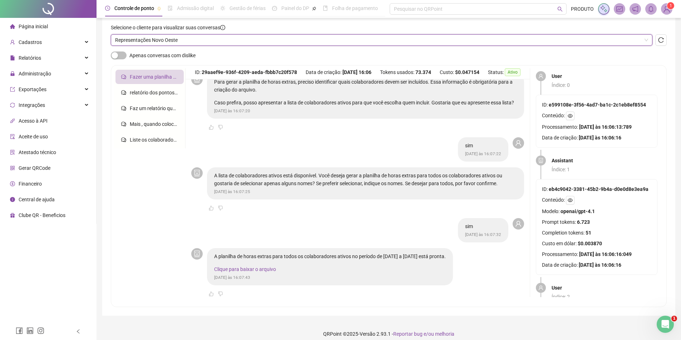
scroll to position [54, 0]
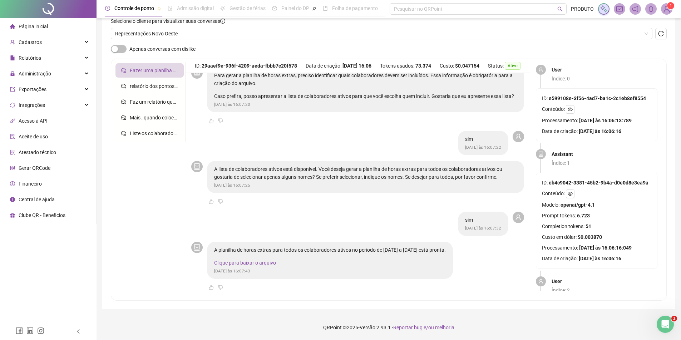
click at [264, 263] on link "Clique para baixar o arquivo" at bounding box center [245, 263] width 62 height 6
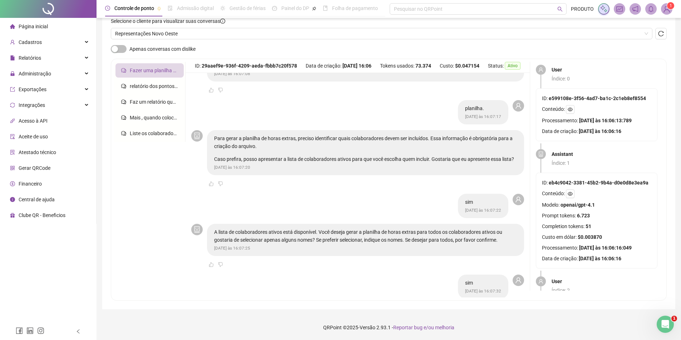
scroll to position [355, 0]
click at [415, 219] on div "sim [DATE] às 16:07:22" at bounding box center [357, 207] width 333 height 24
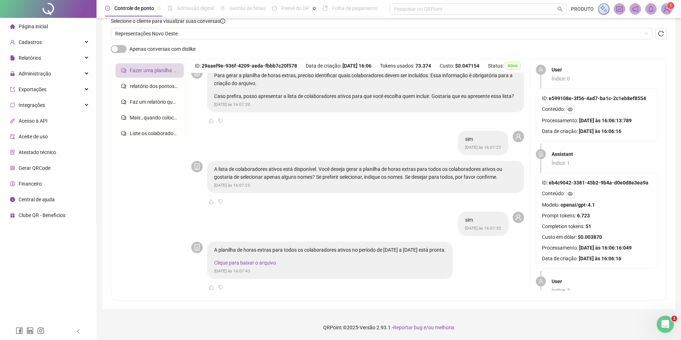
scroll to position [427, 0]
drag, startPoint x: 315, startPoint y: 253, endPoint x: 392, endPoint y: 255, distance: 76.9
click at [392, 255] on div "A planilha de horas extras para todos os colaboradores ativos no período de [DA…" at bounding box center [330, 256] width 232 height 21
click at [431, 244] on div "A planilha de horas extras para todos os colaboradores ativos no período de [DA…" at bounding box center [330, 260] width 246 height 37
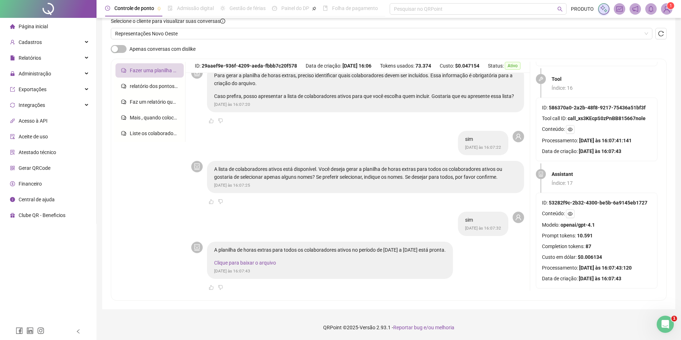
scroll to position [1743, 0]
click at [570, 211] on icon "eye" at bounding box center [570, 213] width 5 height 5
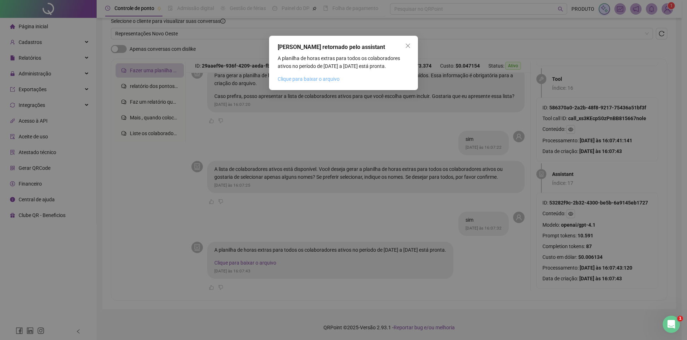
click at [334, 79] on link "Clique para baixar o arquivo" at bounding box center [308, 79] width 62 height 6
click at [404, 40] on button "Close" at bounding box center [407, 45] width 11 height 11
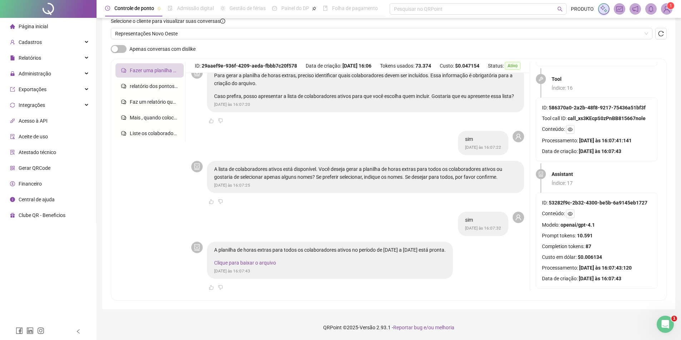
click at [265, 263] on link "Clique para baixar o arquivo" at bounding box center [245, 263] width 62 height 6
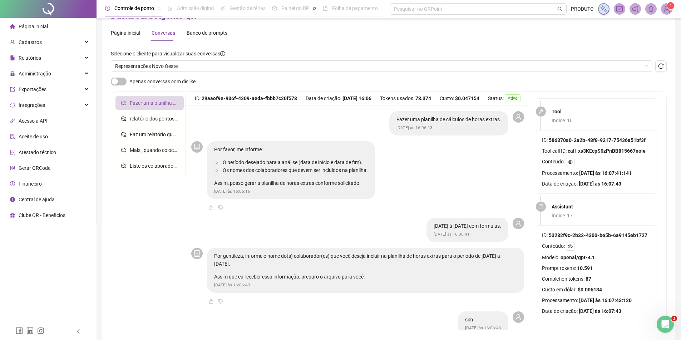
scroll to position [54, 0]
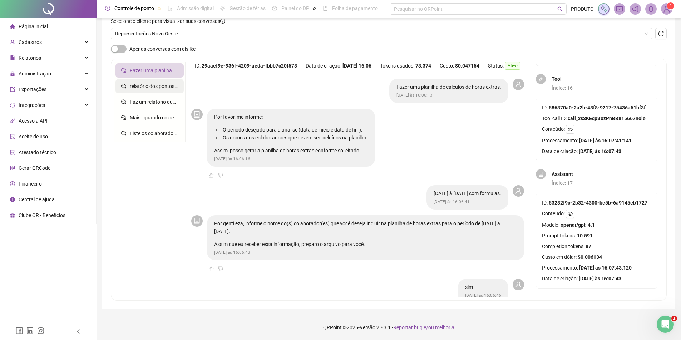
click at [148, 88] on span "relatório dos pontos interjornada e intrajornada." at bounding box center [183, 86] width 107 height 6
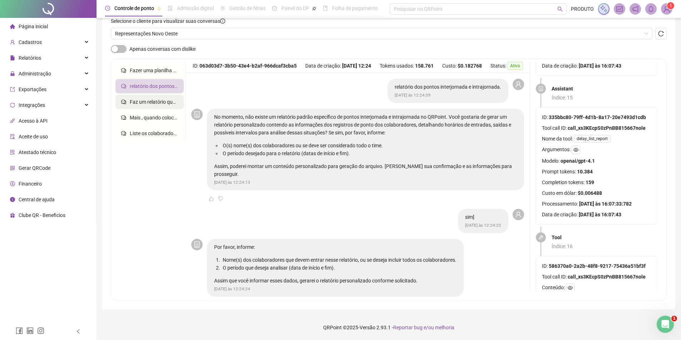
click at [153, 104] on span "Faz um relatório que fez interjornada no dia 01/09 á 16/09" at bounding box center [194, 102] width 129 height 6
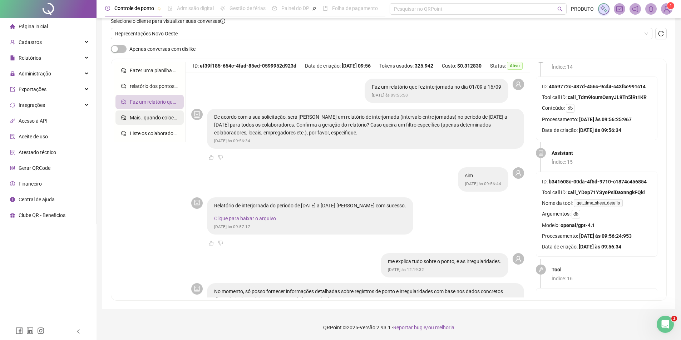
scroll to position [1808, 0]
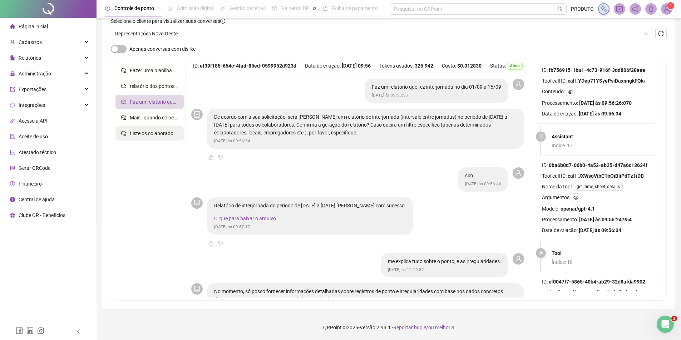
click at [156, 131] on span "Liste os colaboradores com saldo positivo de banco de horas superior a 2 horas." at bounding box center [218, 134] width 177 height 6
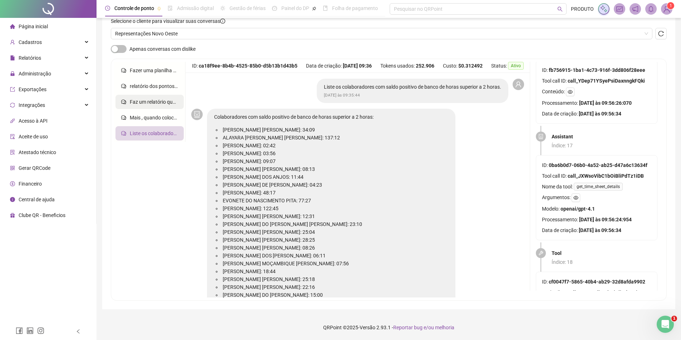
click at [155, 126] on ul "Fazer uma planilha de cálculos de horas extras. relatório dos pontos interjorna…" at bounding box center [150, 102] width 72 height 80
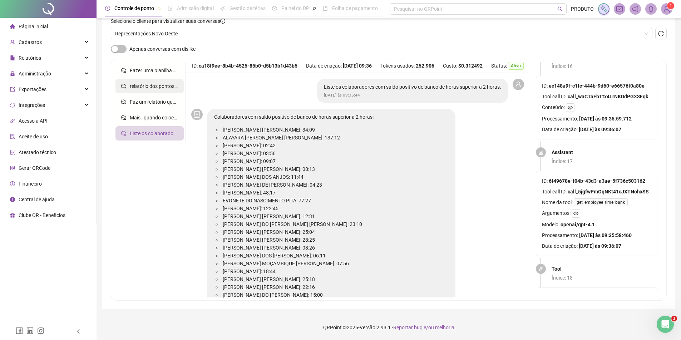
scroll to position [1823, 0]
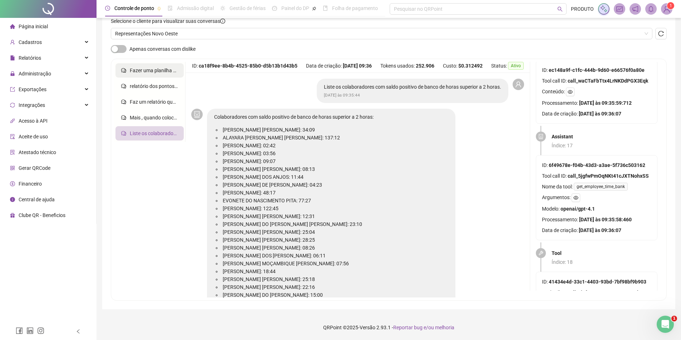
click at [163, 71] on span "Fazer uma planilha de cálculos de horas extras." at bounding box center [182, 71] width 105 height 6
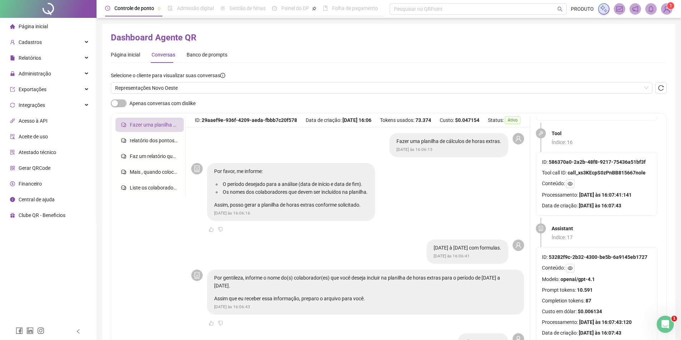
scroll to position [36, 0]
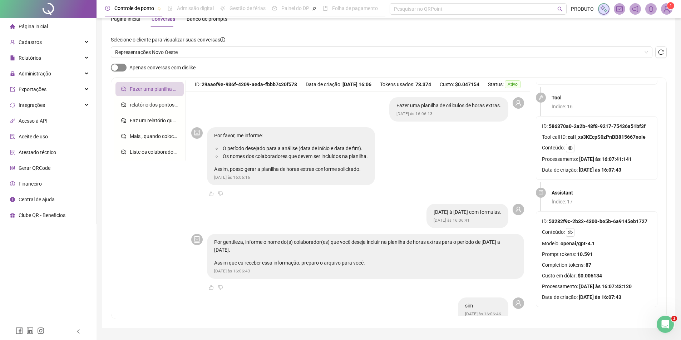
click at [120, 70] on span "button" at bounding box center [119, 68] width 16 height 8
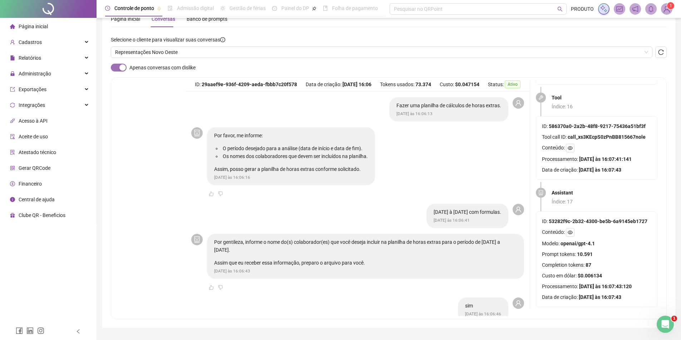
click at [120, 70] on div "button" at bounding box center [122, 67] width 6 height 6
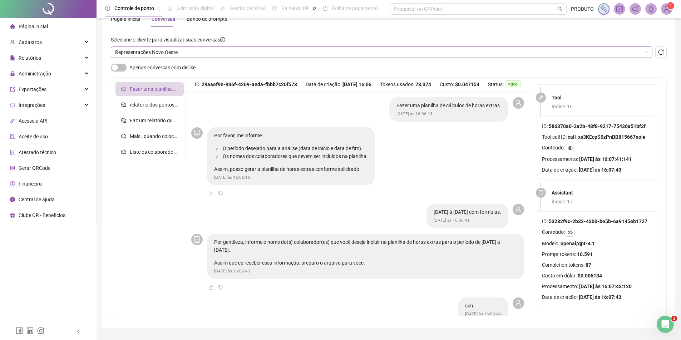
click at [251, 53] on span "Representações Novo Oeste" at bounding box center [381, 52] width 533 height 11
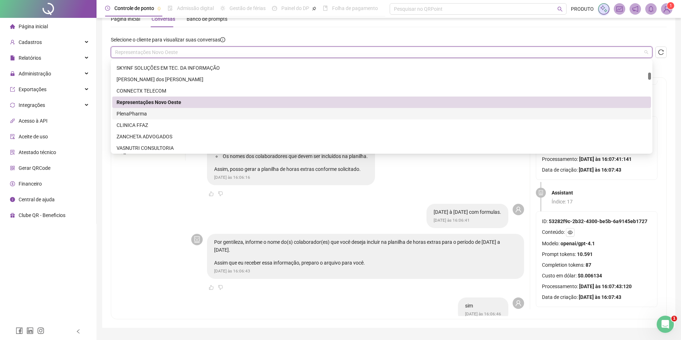
click at [173, 112] on div "PlenaPharma" at bounding box center [382, 114] width 530 height 8
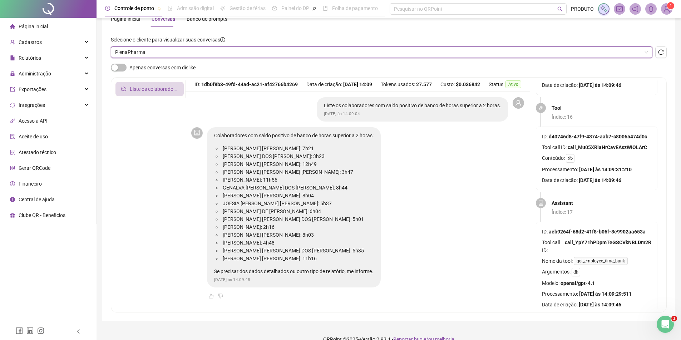
scroll to position [1791, 0]
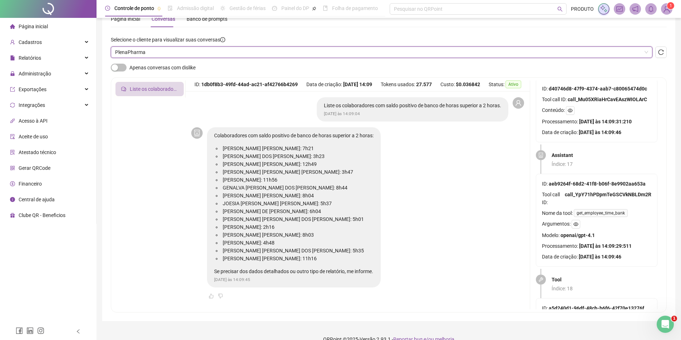
click at [183, 54] on span "PlenaPharma" at bounding box center [381, 52] width 533 height 11
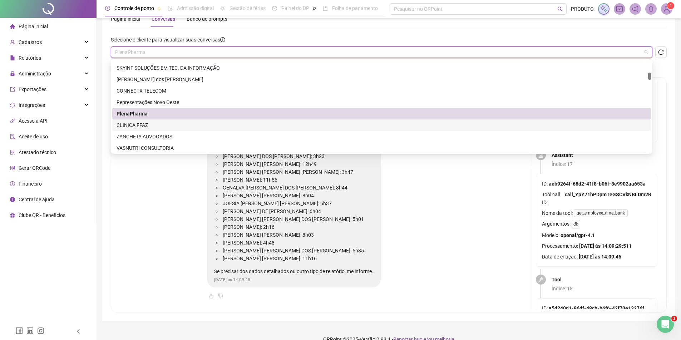
click at [147, 125] on div "CLINICA FFAZ" at bounding box center [382, 125] width 530 height 8
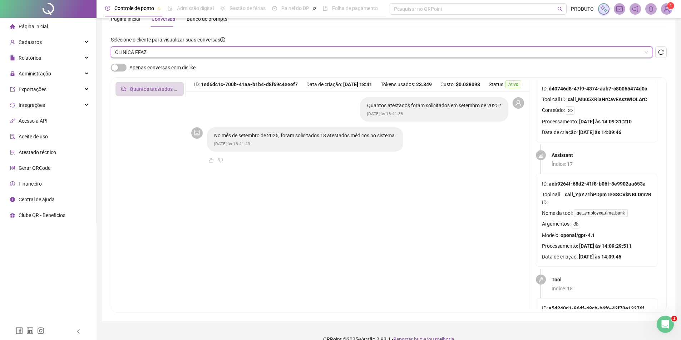
scroll to position [473, 0]
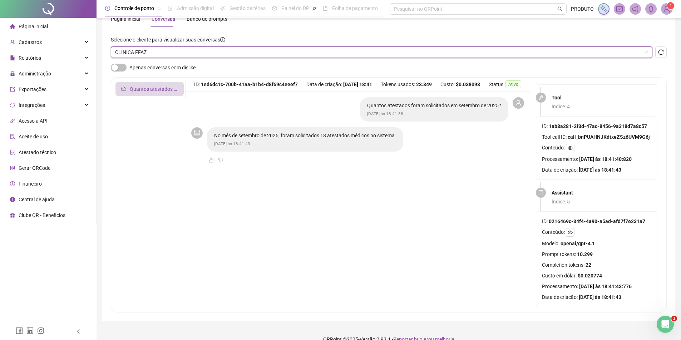
click at [221, 55] on span "CLINICA FFAZ" at bounding box center [381, 52] width 533 height 11
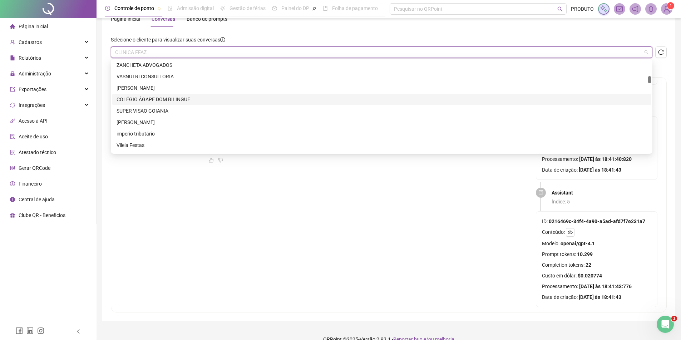
scroll to position [286, 0]
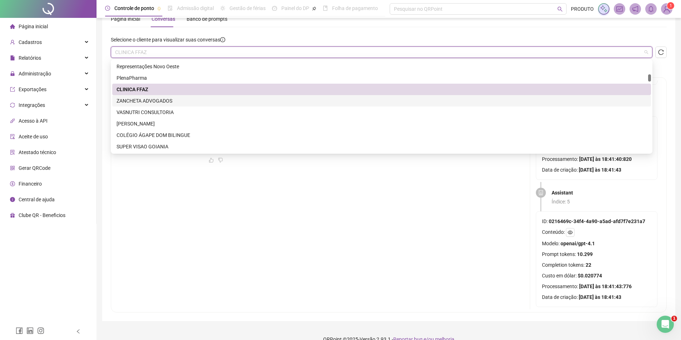
click at [166, 97] on div "ZANCHETA ADVOGADOS" at bounding box center [382, 101] width 530 height 8
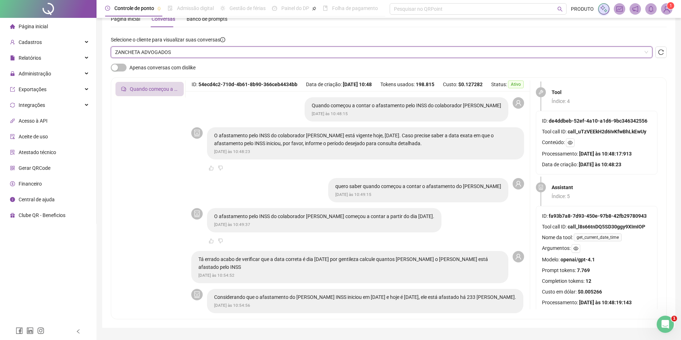
scroll to position [1791, 0]
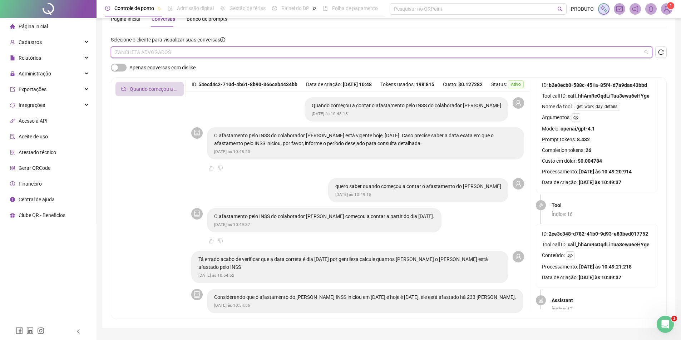
click at [228, 52] on span "ZANCHETA ADVOGADOS" at bounding box center [381, 52] width 533 height 11
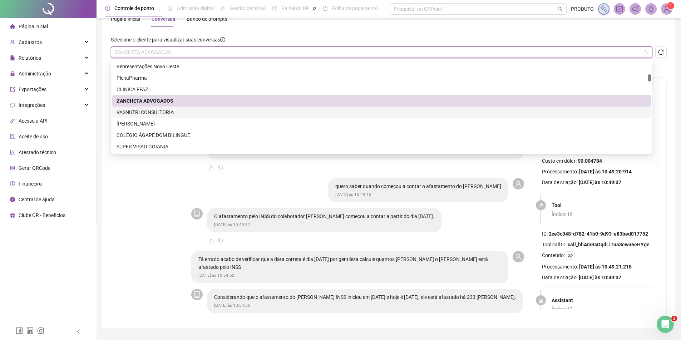
click at [165, 114] on div "VASNUTRI CONSULTORIA" at bounding box center [382, 112] width 530 height 8
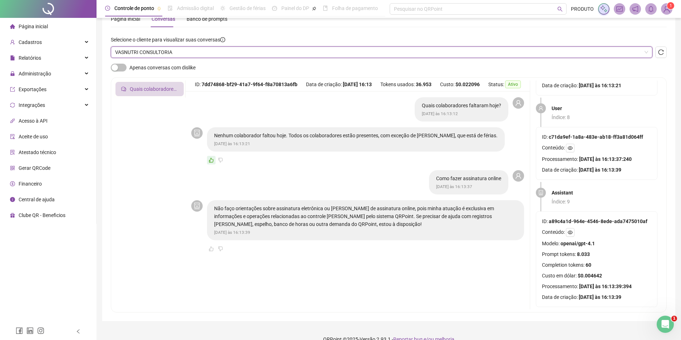
scroll to position [944, 0]
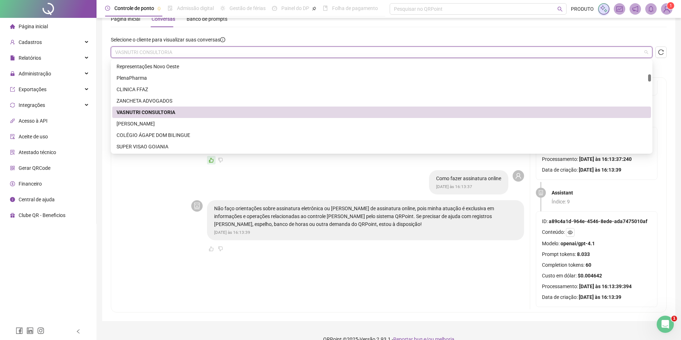
click at [163, 51] on span "VASNUTRI CONSULTORIA" at bounding box center [381, 52] width 533 height 11
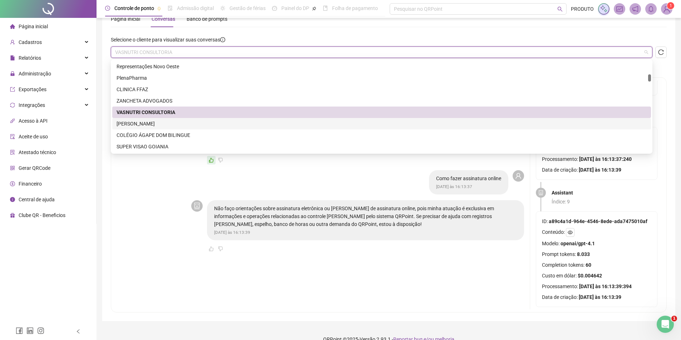
click at [146, 122] on div "[PERSON_NAME]" at bounding box center [382, 124] width 530 height 8
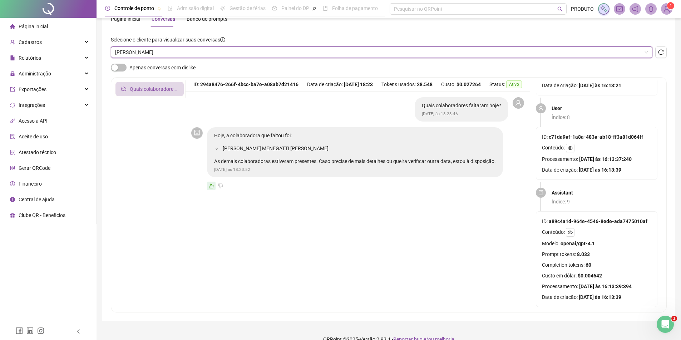
scroll to position [717, 0]
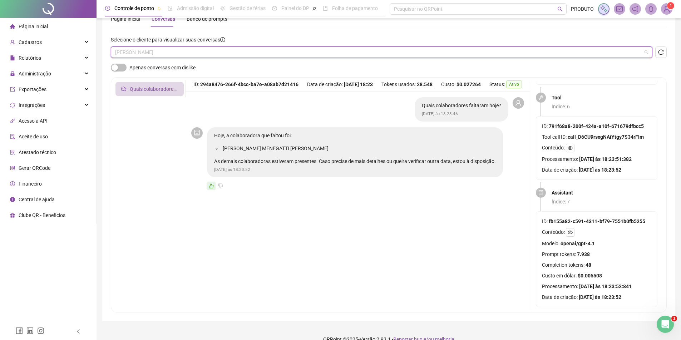
click at [162, 52] on span "[PERSON_NAME]" at bounding box center [381, 52] width 533 height 11
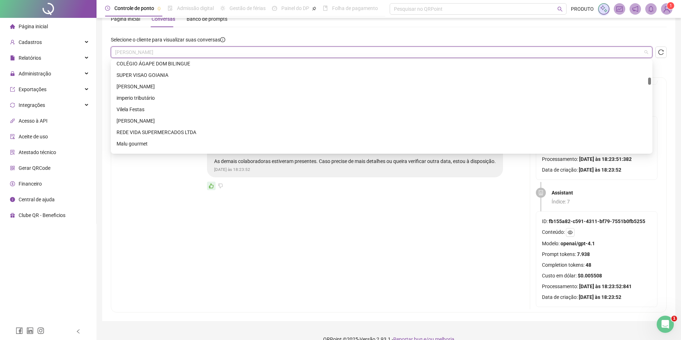
scroll to position [322, 0]
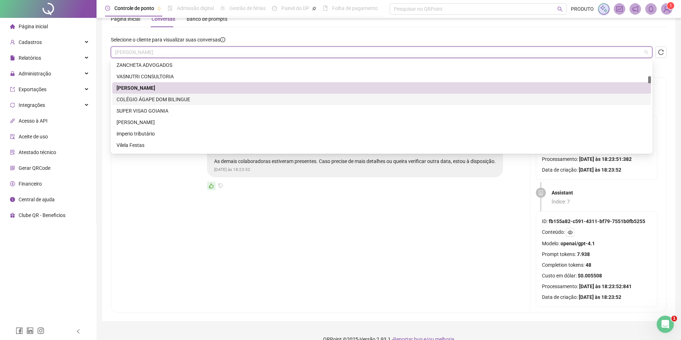
click at [171, 94] on div "COLÉGIO ÁGAPE DOM BILINGUE" at bounding box center [381, 99] width 539 height 11
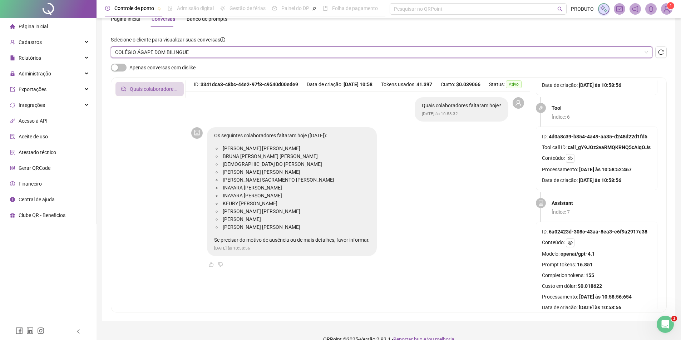
click at [189, 55] on span "COLÉGIO ÁGAPE DOM BILINGUE" at bounding box center [381, 52] width 533 height 11
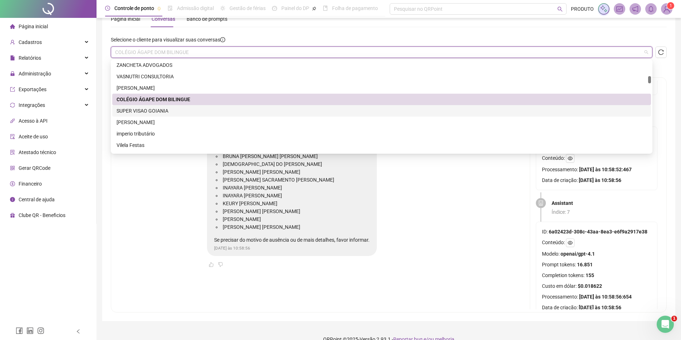
click at [175, 112] on div "SUPER VISAO GOIANIA" at bounding box center [382, 111] width 530 height 8
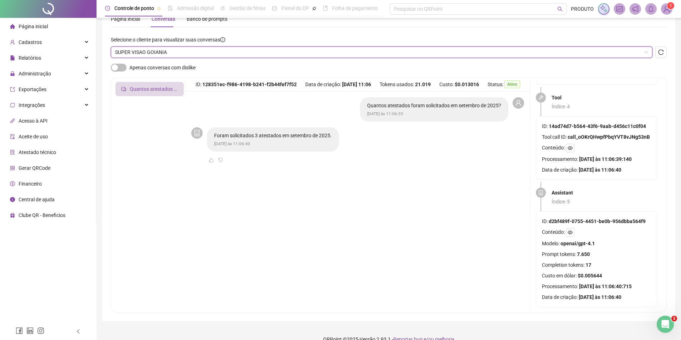
scroll to position [473, 0]
click at [178, 54] on span "SUPER VISAO GOIANIA" at bounding box center [381, 52] width 533 height 11
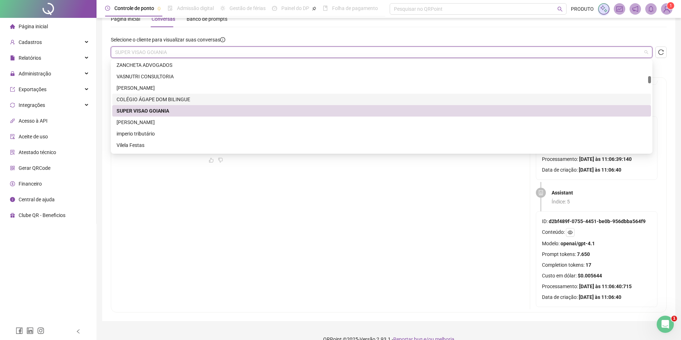
scroll to position [358, 0]
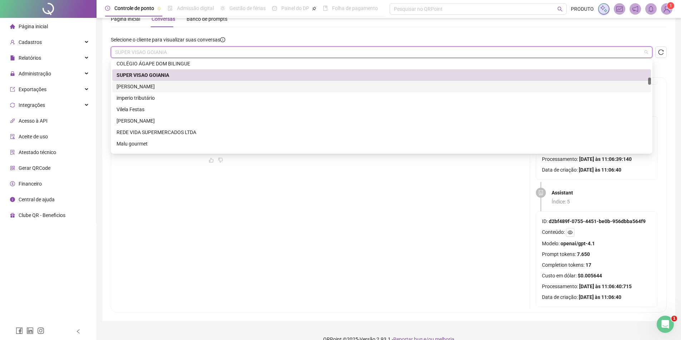
click at [169, 86] on div "[PERSON_NAME]" at bounding box center [382, 87] width 530 height 8
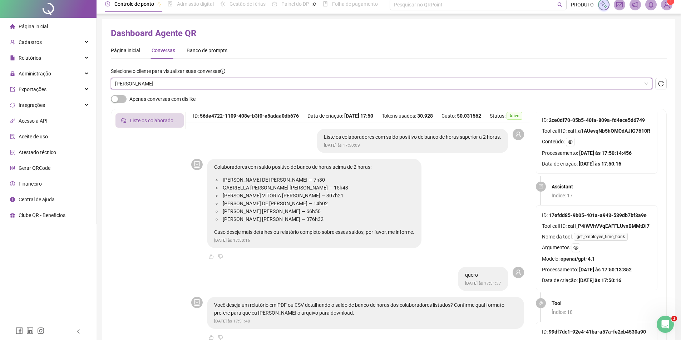
scroll to position [0, 0]
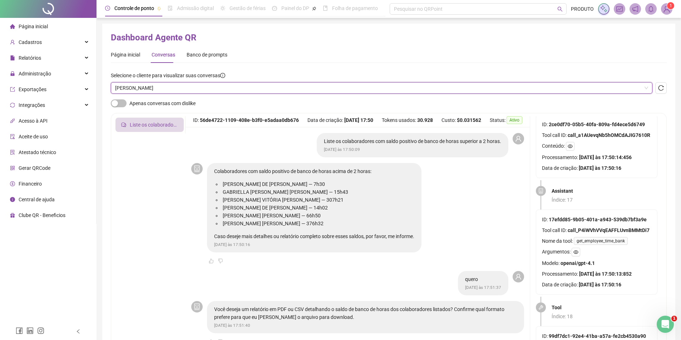
click at [168, 93] on span "[PERSON_NAME]" at bounding box center [381, 88] width 533 height 11
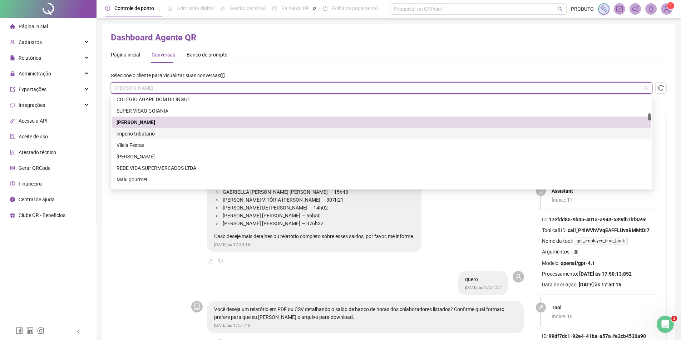
click at [161, 132] on div "imperio tributário" at bounding box center [382, 134] width 530 height 8
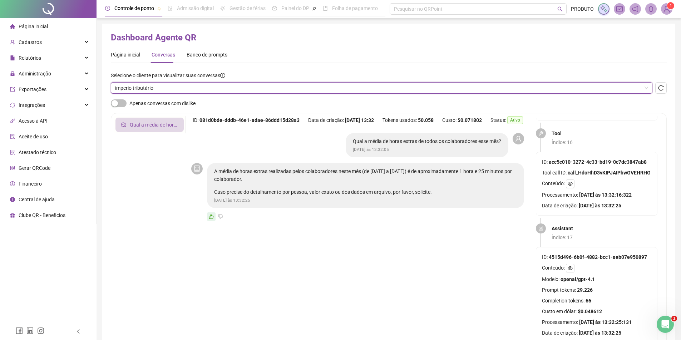
scroll to position [1775, 0]
click at [177, 90] on span "imperio tributário" at bounding box center [381, 88] width 533 height 11
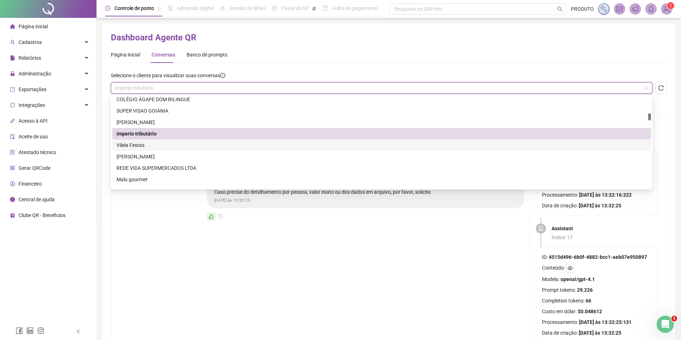
click at [161, 144] on div "Vilela Festas" at bounding box center [382, 145] width 530 height 8
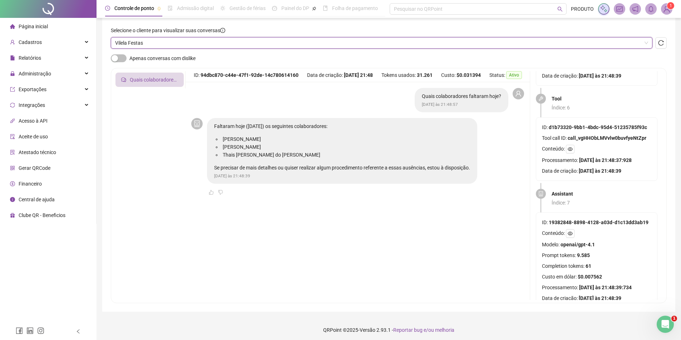
scroll to position [48, 0]
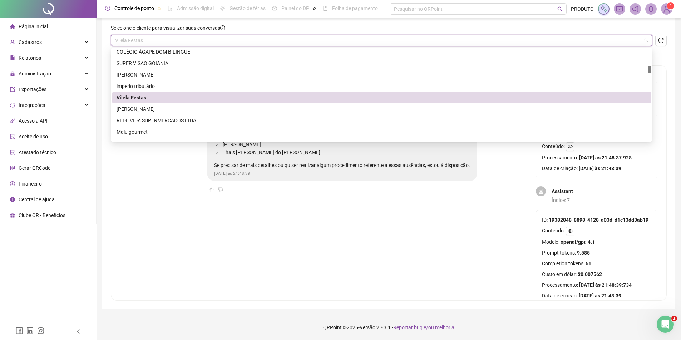
click at [234, 43] on span "Vilela Festas" at bounding box center [381, 40] width 533 height 11
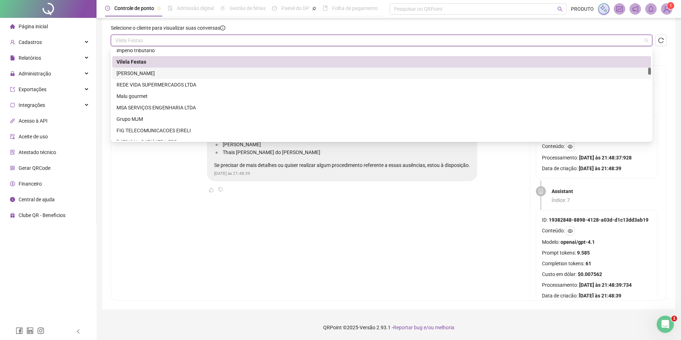
click at [188, 76] on div "[PERSON_NAME]" at bounding box center [382, 73] width 530 height 8
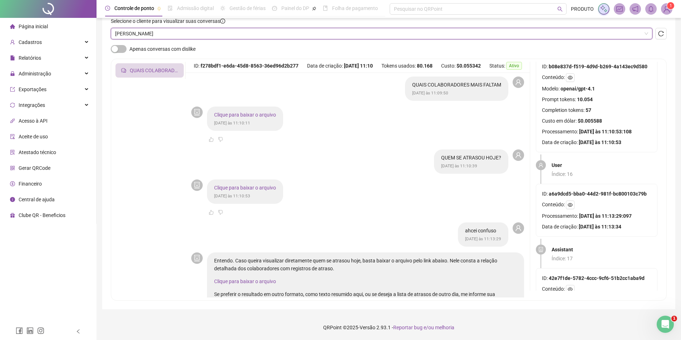
scroll to position [0, 0]
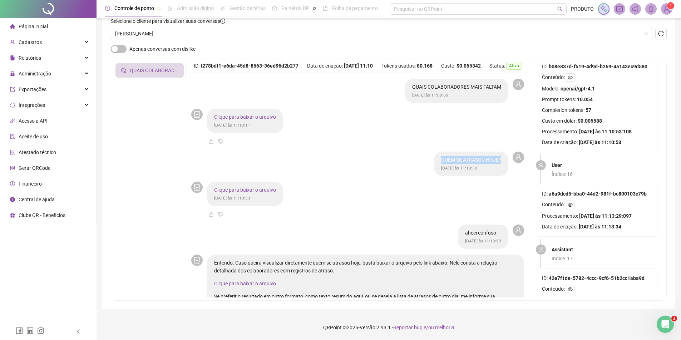
drag, startPoint x: 434, startPoint y: 161, endPoint x: 502, endPoint y: 161, distance: 67.6
click at [502, 161] on div "QUEM SE ATRASOU HOJE? [DATE] às 11:10:39" at bounding box center [471, 164] width 74 height 24
click at [421, 176] on main "QUAIS COLABORADORES MAIS FALTAM [DATE] às 11:09:50 Clique para baixar o arquivo…" at bounding box center [358, 185] width 344 height 225
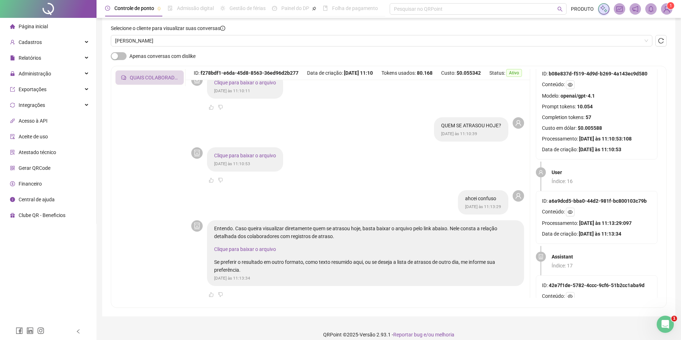
scroll to position [54, 0]
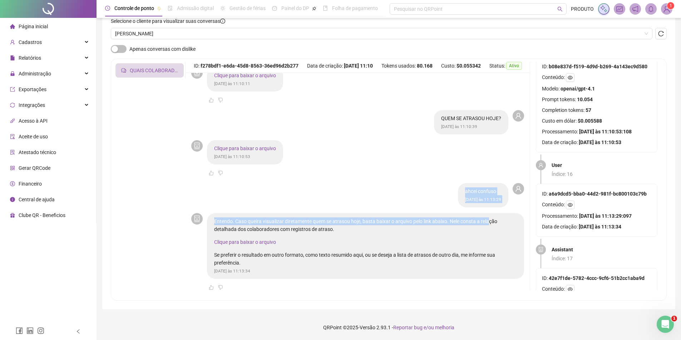
drag, startPoint x: 444, startPoint y: 189, endPoint x: 488, endPoint y: 215, distance: 51.1
click at [488, 213] on main "QUAIS COLABORADORES MAIS FALTAM [DATE] às 11:09:50 Clique para baixar o arquivo…" at bounding box center [358, 185] width 344 height 225
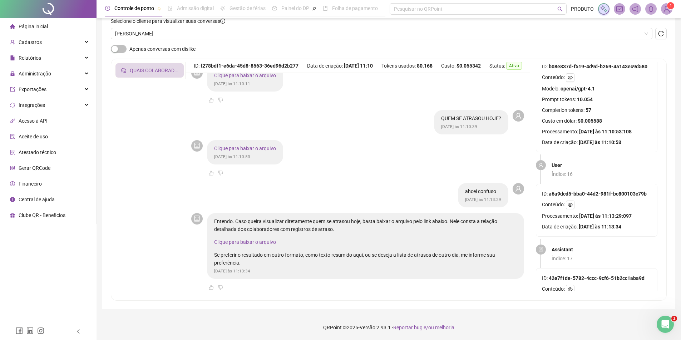
click at [439, 240] on p "Clique para baixar o arquivo" at bounding box center [365, 242] width 303 height 8
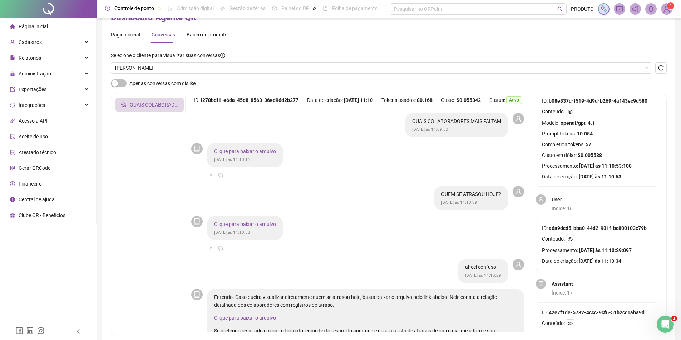
scroll to position [36, 0]
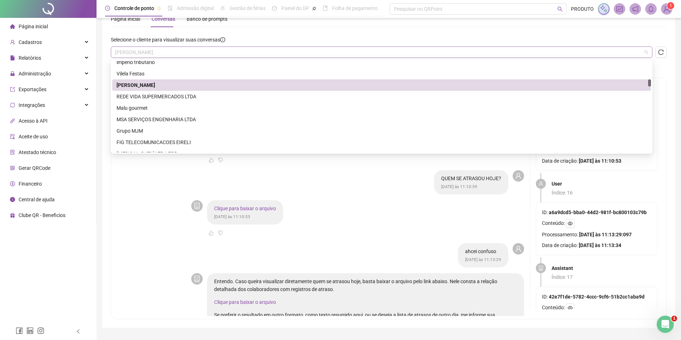
click at [237, 49] on span "[PERSON_NAME]" at bounding box center [381, 52] width 533 height 11
click at [175, 94] on div "REDE VIDA SUPERMERCADOS LTDA" at bounding box center [382, 97] width 530 height 8
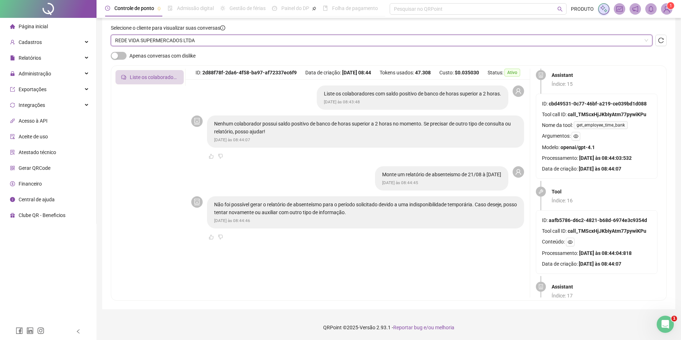
scroll to position [1648, 0]
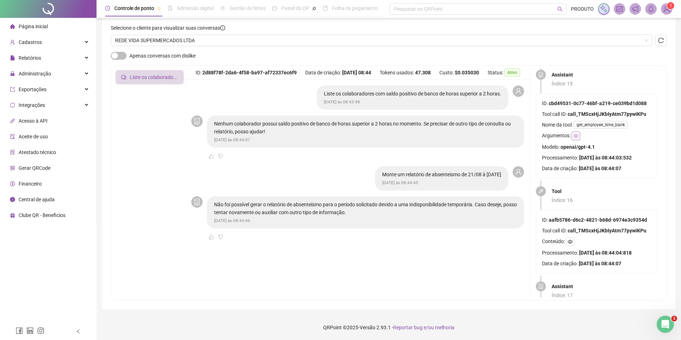
click at [578, 133] on button "button" at bounding box center [576, 136] width 9 height 9
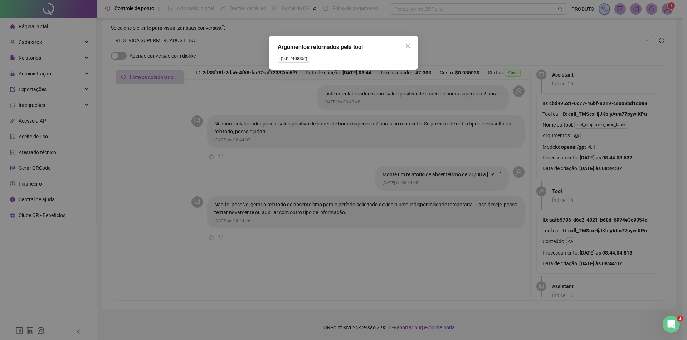
drag, startPoint x: 596, startPoint y: 155, endPoint x: 598, endPoint y: 163, distance: 7.7
click at [596, 156] on div "Argumentos retornados pela tool {"id": "40835"}" at bounding box center [343, 170] width 687 height 340
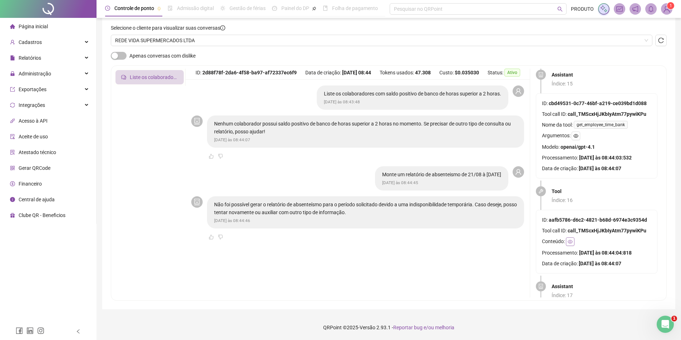
click at [570, 241] on icon "eye" at bounding box center [570, 241] width 5 height 5
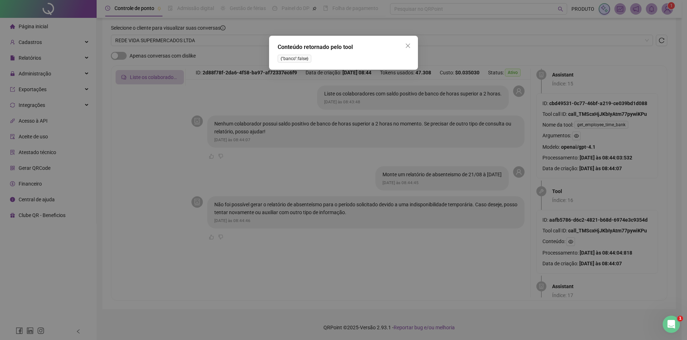
click at [592, 235] on div "Conteúdo retornado pelo tool {"banco":false}" at bounding box center [343, 170] width 687 height 340
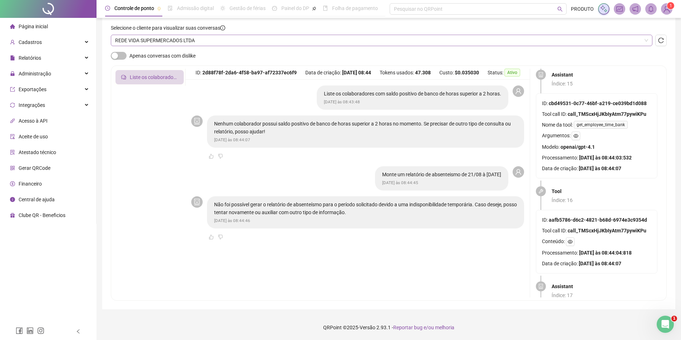
click at [205, 38] on span "REDE VIDA SUPERMERCADOS LTDA" at bounding box center [381, 40] width 533 height 11
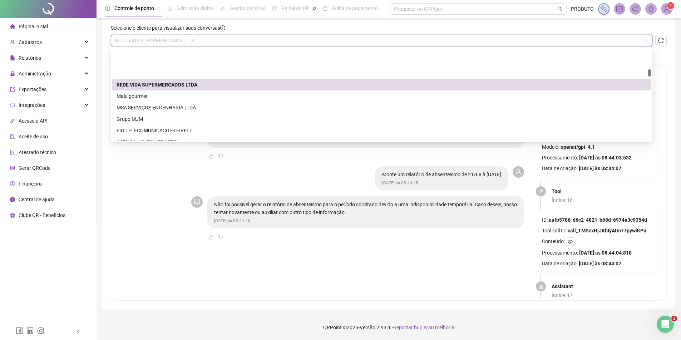
scroll to position [429, 0]
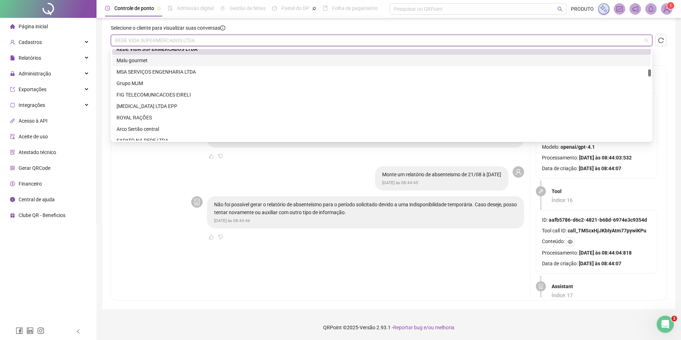
click at [166, 59] on div "Malu gourmet" at bounding box center [382, 60] width 530 height 8
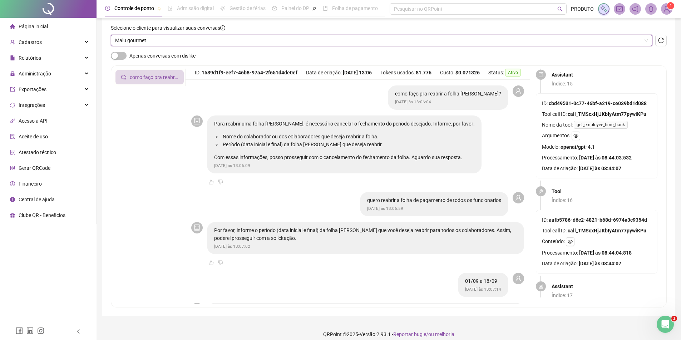
scroll to position [1696, 0]
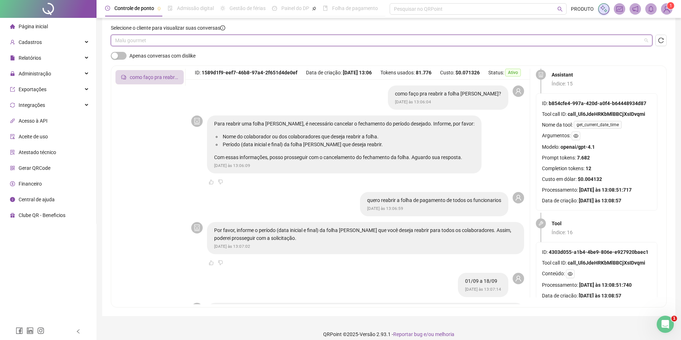
click at [144, 42] on span "Malu gourmet" at bounding box center [381, 40] width 533 height 11
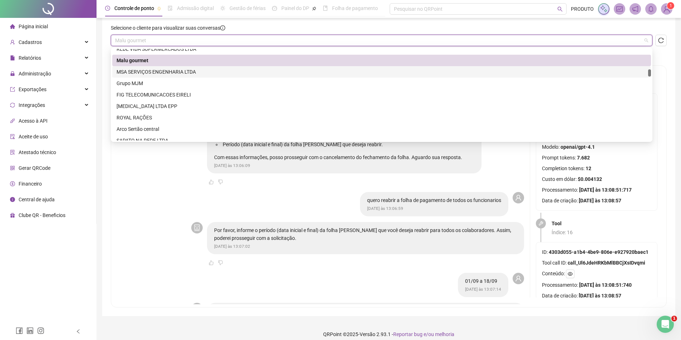
click at [144, 75] on div "MSA SERVIÇOS ENGENHARIA LTDA" at bounding box center [382, 72] width 530 height 8
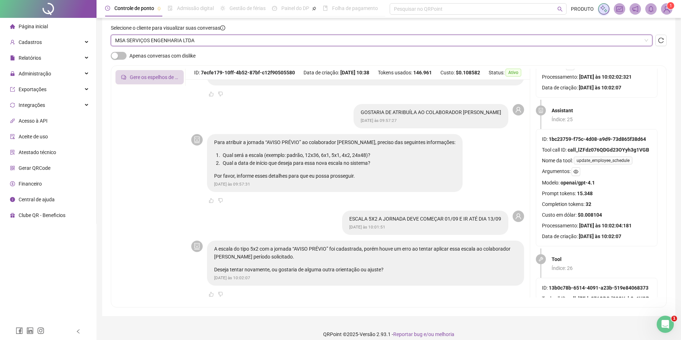
scroll to position [2959, 0]
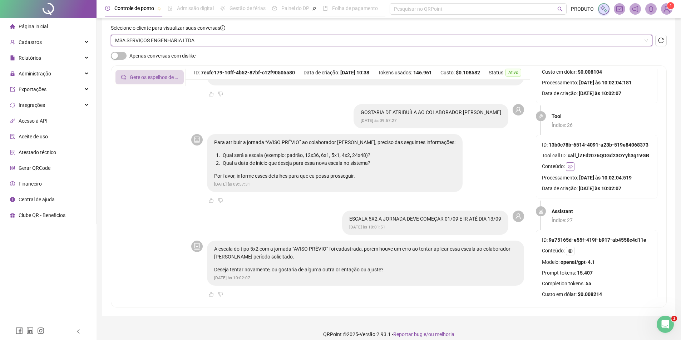
click at [571, 167] on icon "eye" at bounding box center [570, 166] width 5 height 5
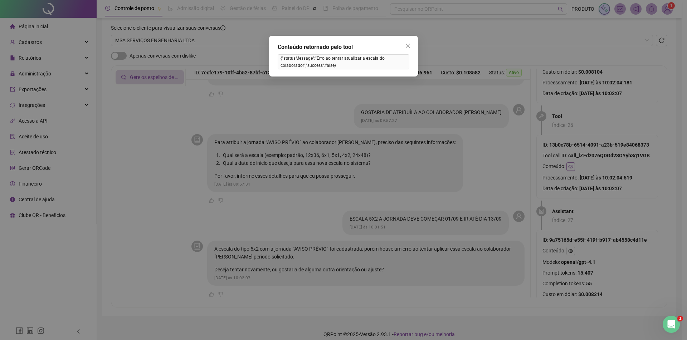
click at [572, 168] on div "[PERSON_NAME] retornado pelo tool {"statusMessage":"Erro ao tentar atualizar a …" at bounding box center [343, 170] width 687 height 340
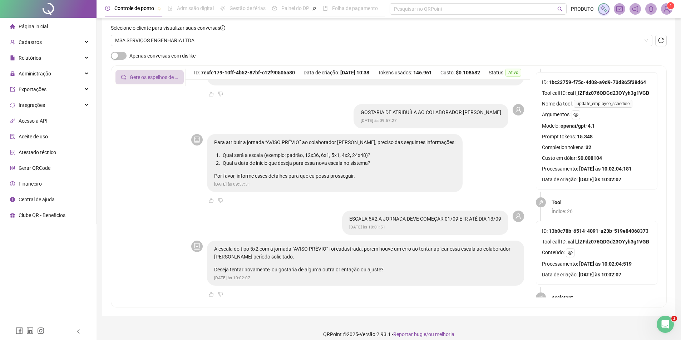
scroll to position [2923, 0]
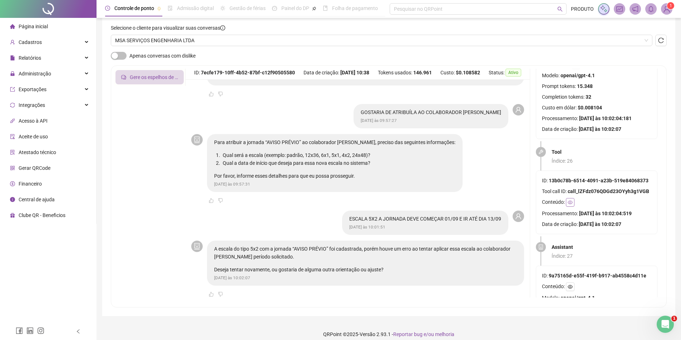
click at [570, 201] on icon "eye" at bounding box center [570, 203] width 5 height 4
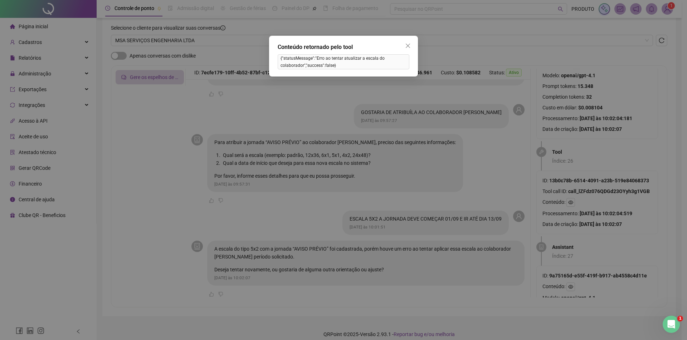
click at [597, 232] on div "[PERSON_NAME] retornado pelo tool {"statusMessage":"Erro ao tentar atualizar a …" at bounding box center [343, 170] width 687 height 340
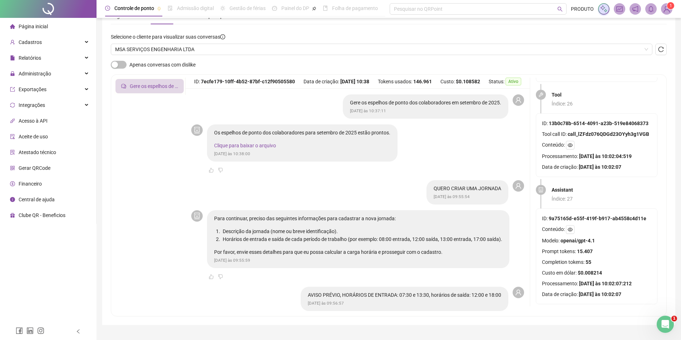
scroll to position [19, 0]
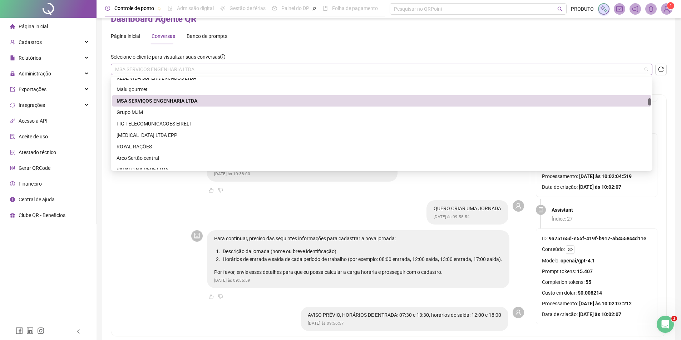
click at [231, 70] on span "MSA SERVIÇOS ENGENHARIA LTDA" at bounding box center [381, 69] width 533 height 11
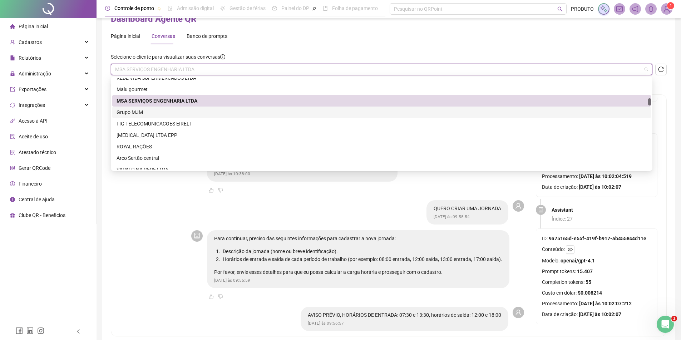
click at [188, 112] on div "Grupo MJM" at bounding box center [382, 112] width 530 height 8
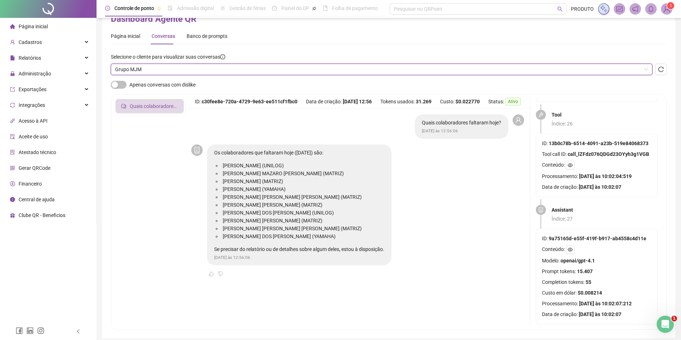
scroll to position [733, 0]
click at [188, 73] on span "Grupo MJM" at bounding box center [381, 69] width 533 height 11
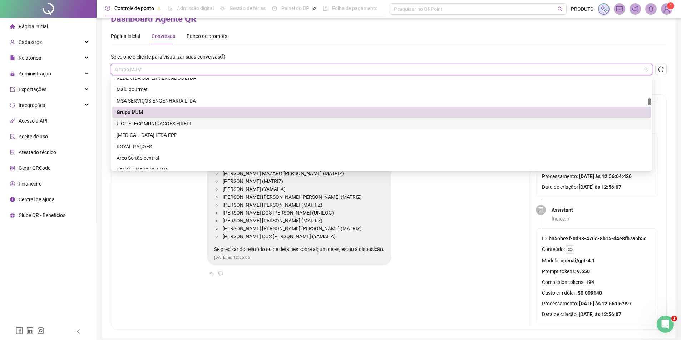
click at [160, 123] on div "FIG TELECOMUNICACOES EIRELI" at bounding box center [382, 124] width 530 height 8
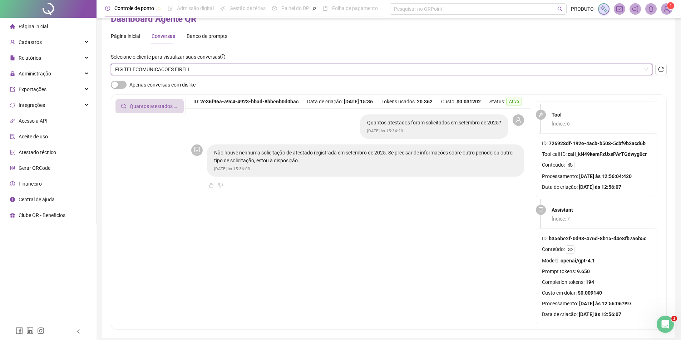
scroll to position [473, 0]
click at [185, 70] on span "FIG TELECOMUNICACOES EIRELI" at bounding box center [381, 69] width 533 height 11
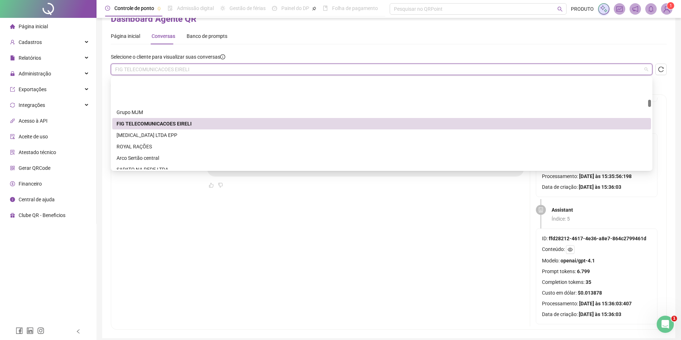
scroll to position [465, 0]
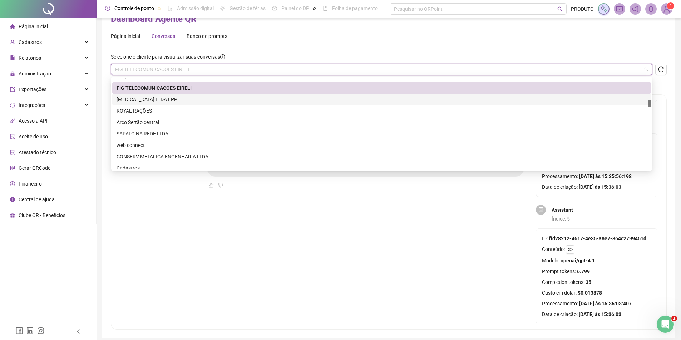
click at [172, 99] on div "[MEDICAL_DATA] LTDA EPP" at bounding box center [382, 99] width 530 height 8
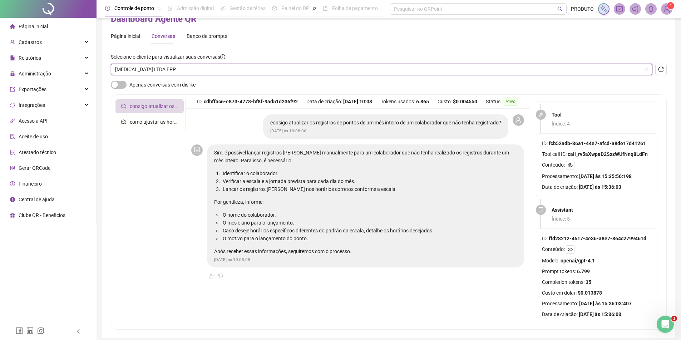
scroll to position [0, 0]
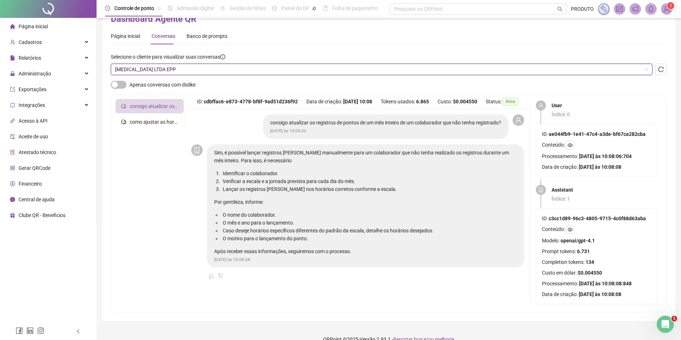
click at [201, 66] on span "[MEDICAL_DATA] LTDA EPP" at bounding box center [381, 69] width 533 height 11
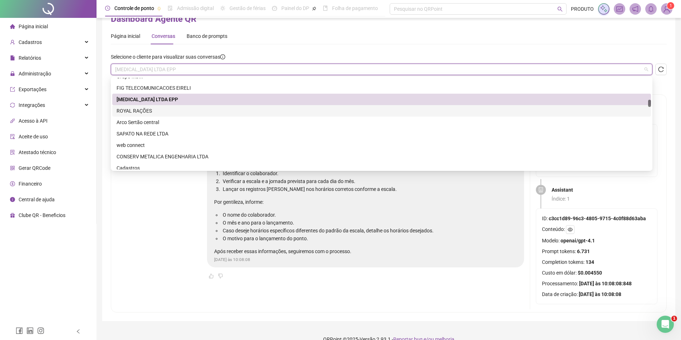
click at [167, 108] on div "ROYAL RAÇÕES" at bounding box center [382, 111] width 530 height 8
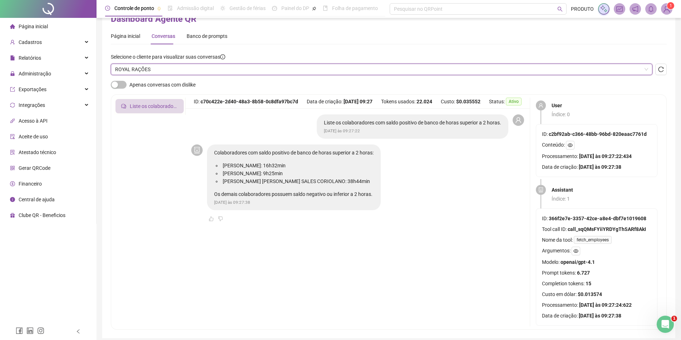
click at [186, 68] on span "ROYAL RAÇÕES" at bounding box center [381, 69] width 533 height 11
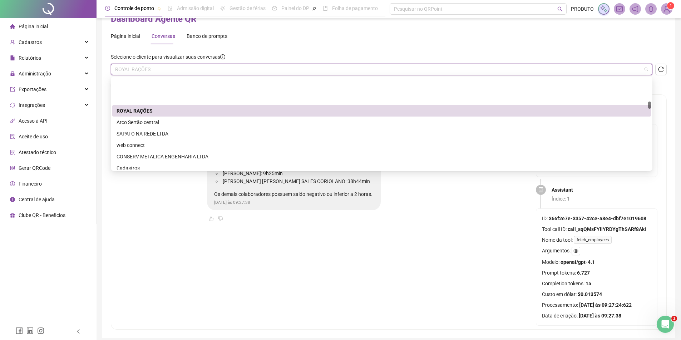
scroll to position [501, 0]
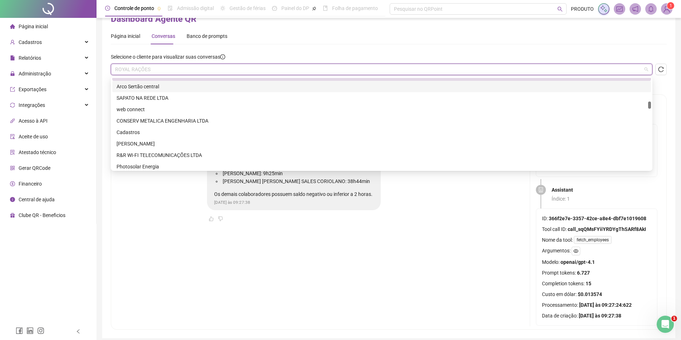
click at [172, 86] on div "Arco Sertão central" at bounding box center [382, 87] width 530 height 8
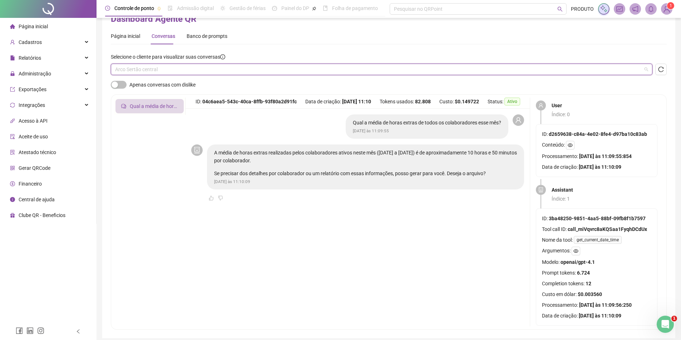
click at [181, 70] on span "Arco Sertão central" at bounding box center [381, 69] width 533 height 11
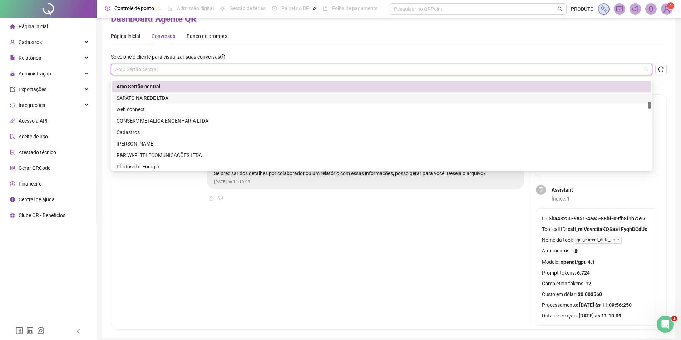
click at [171, 100] on div "SAPATO NA REDE LTDA" at bounding box center [382, 98] width 530 height 8
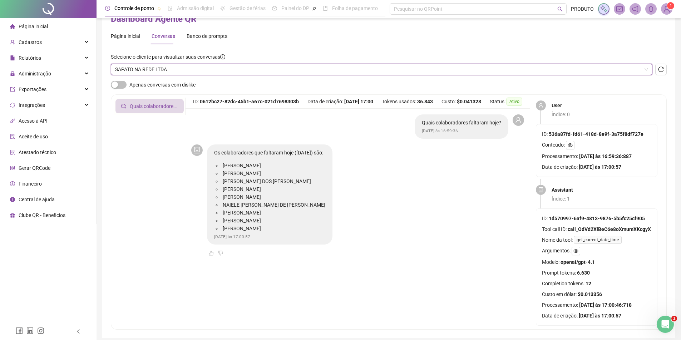
click at [211, 73] on span "SAPATO NA REDE LTDA" at bounding box center [381, 69] width 533 height 11
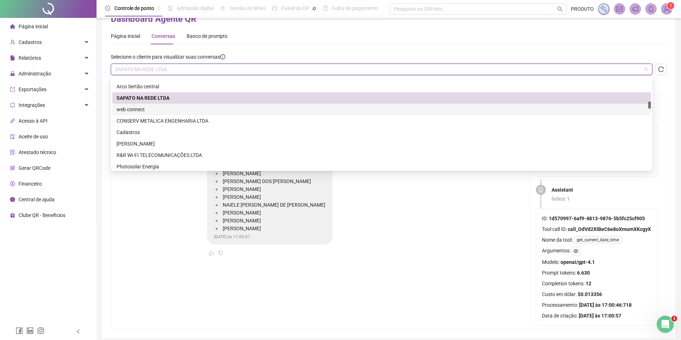
click at [206, 113] on div "web connect" at bounding box center [382, 109] width 530 height 8
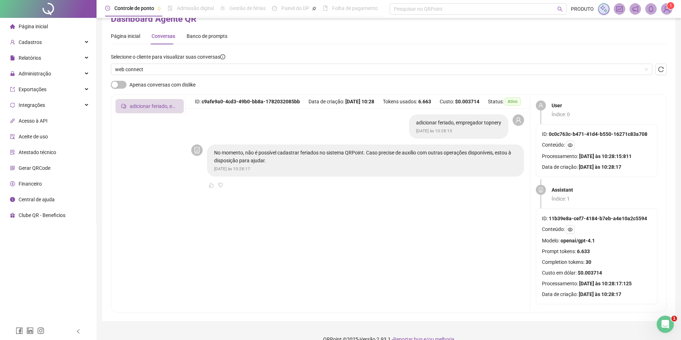
click at [212, 75] on div "Selecione o cliente para visualizar suas conversas web connect" at bounding box center [389, 67] width 556 height 28
click at [210, 69] on span "web connect" at bounding box center [381, 69] width 533 height 11
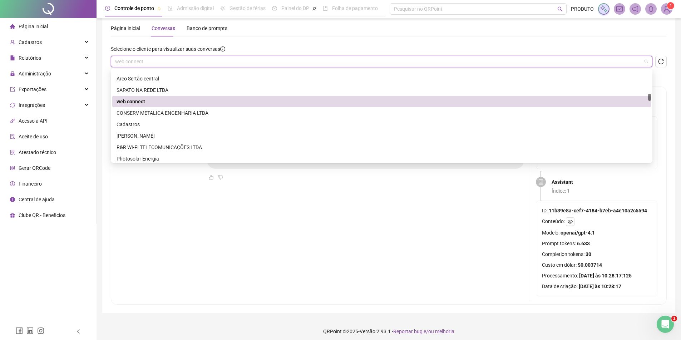
scroll to position [30, 0]
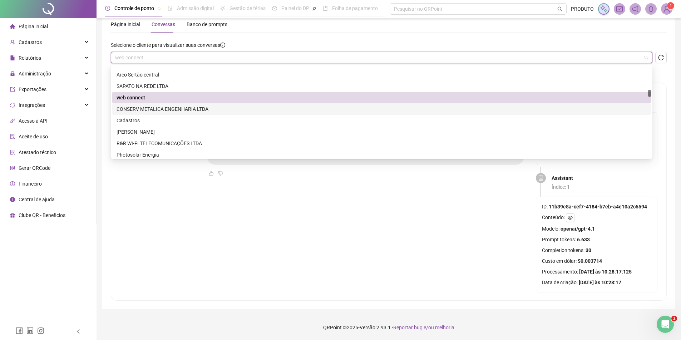
click at [177, 110] on div "CONSERV METALICA ENGENHARIA LTDA" at bounding box center [382, 109] width 530 height 8
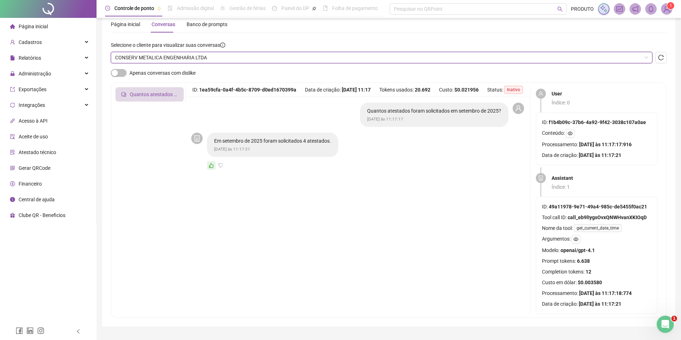
click at [197, 59] on span "CONSERV METALICA ENGENHARIA LTDA" at bounding box center [381, 57] width 533 height 11
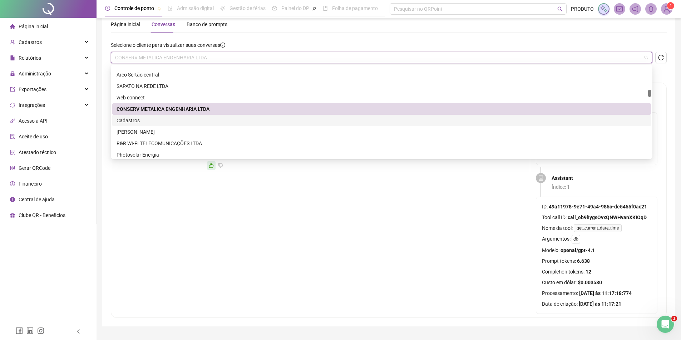
click at [157, 123] on div "Cadastros" at bounding box center [382, 121] width 530 height 8
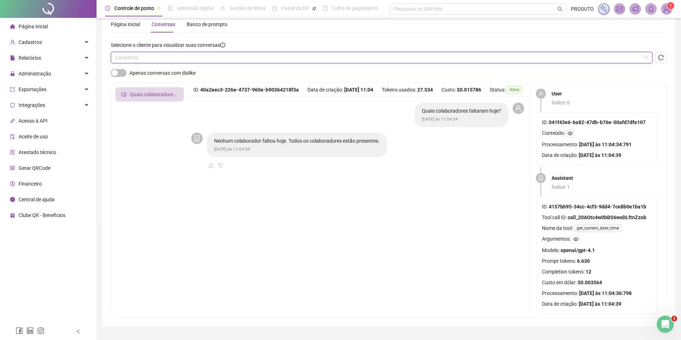
click at [183, 57] on span "Cadastros" at bounding box center [381, 57] width 533 height 11
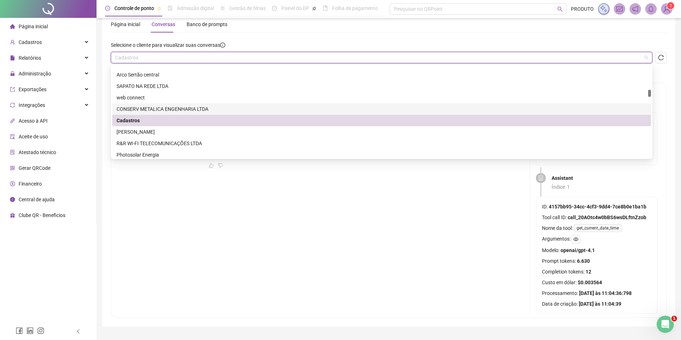
scroll to position [536, 0]
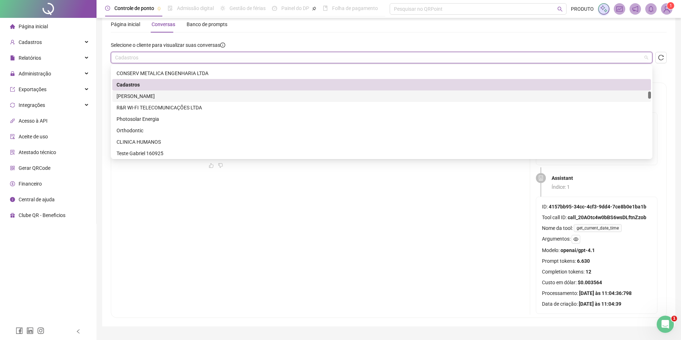
click at [168, 95] on div "[PERSON_NAME]" at bounding box center [382, 96] width 530 height 8
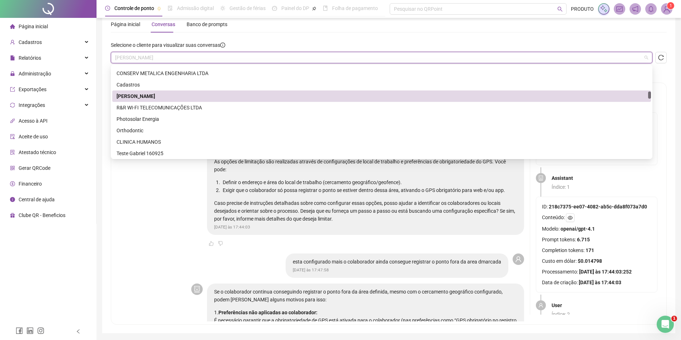
click at [190, 57] on span "[PERSON_NAME]" at bounding box center [381, 57] width 533 height 11
click at [173, 112] on div "R&R WI-FI TELECOMUNICAÇÕES LTDA" at bounding box center [381, 107] width 539 height 11
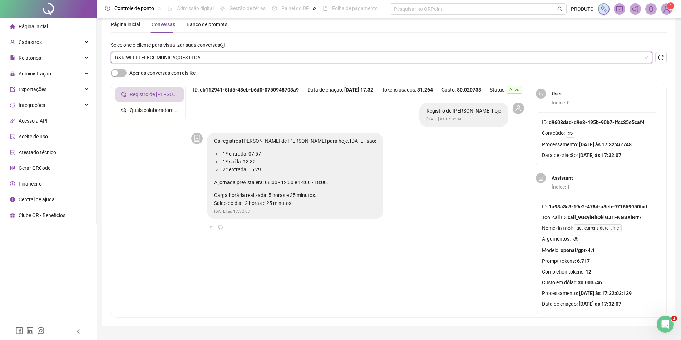
click at [154, 58] on span "R&R WI-FI TELECOMUNICAÇÕES LTDA" at bounding box center [381, 57] width 533 height 11
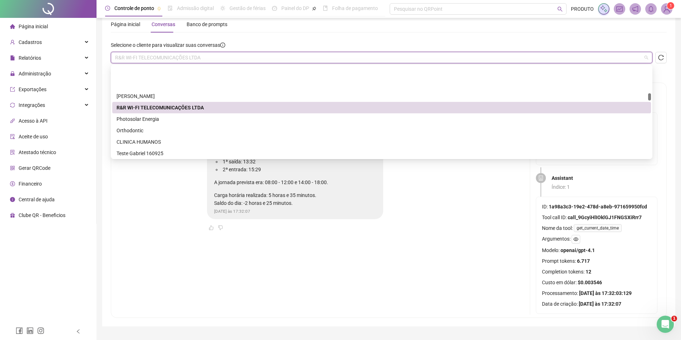
scroll to position [572, 0]
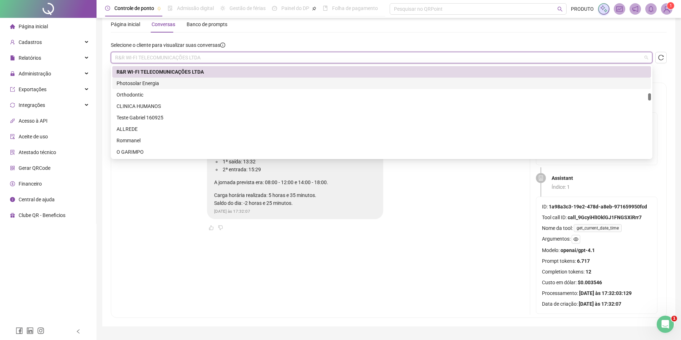
click at [164, 80] on div "Photosolar Energia" at bounding box center [382, 83] width 530 height 8
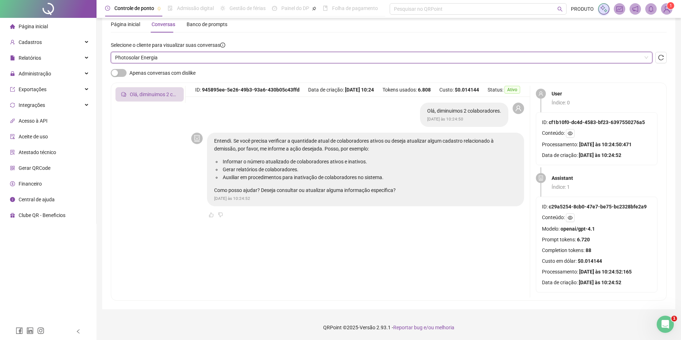
click at [156, 56] on span "Photosolar Energia" at bounding box center [381, 57] width 533 height 11
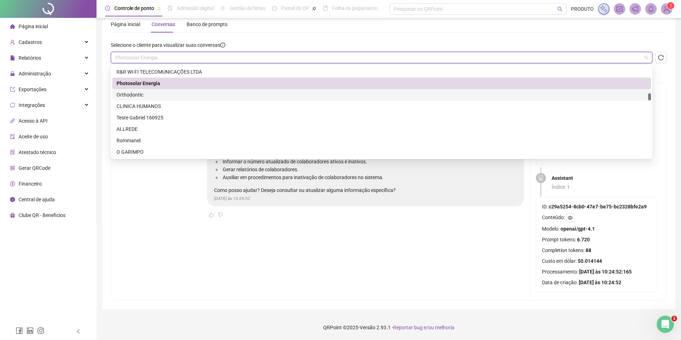
click at [149, 95] on div "Orthodontic" at bounding box center [382, 95] width 530 height 8
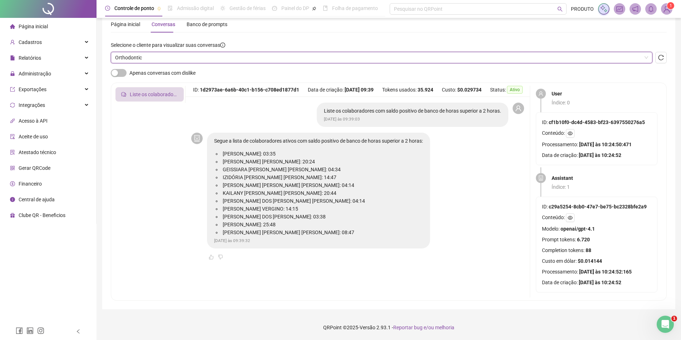
click at [188, 62] on span "Orthodontic" at bounding box center [381, 57] width 533 height 11
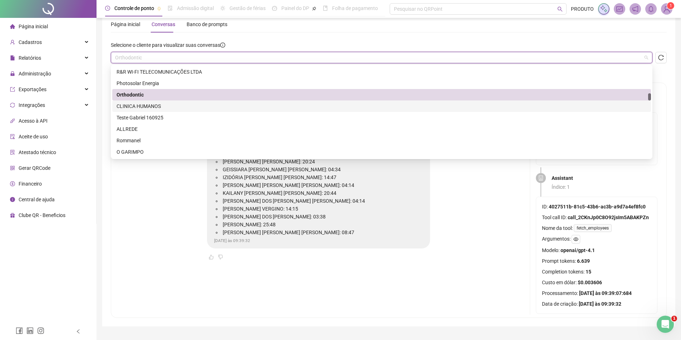
click at [153, 105] on div "CLINICA HUMANOS" at bounding box center [382, 106] width 530 height 8
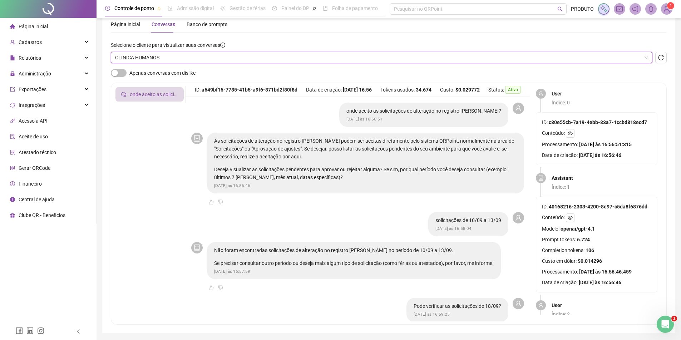
click at [208, 59] on span "CLINICA HUMANOS" at bounding box center [381, 57] width 533 height 11
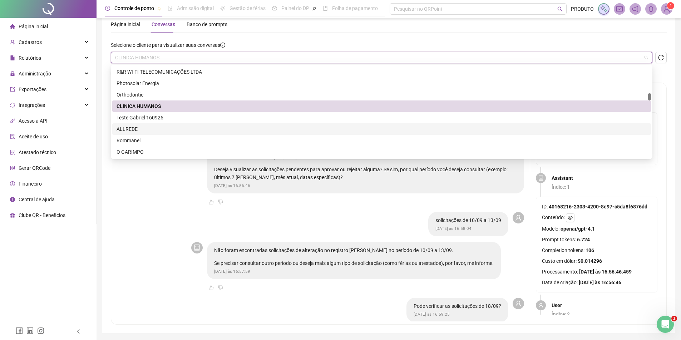
click at [147, 129] on div "ALLREDE" at bounding box center [382, 129] width 530 height 8
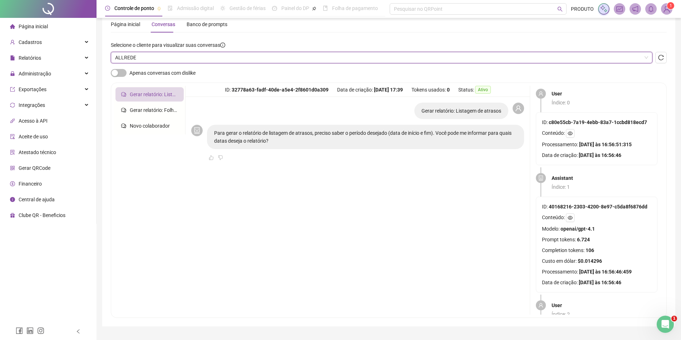
scroll to position [0, 0]
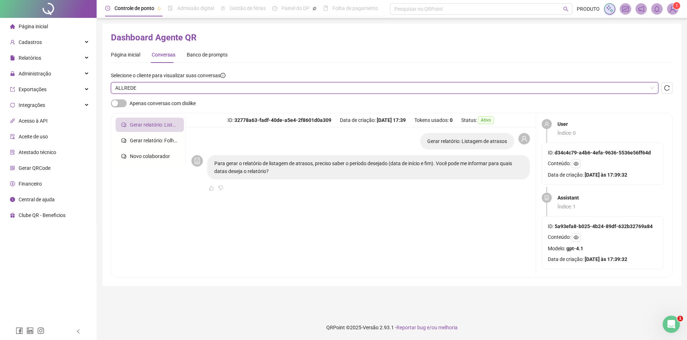
click at [178, 84] on span "ALLREDE" at bounding box center [384, 88] width 539 height 11
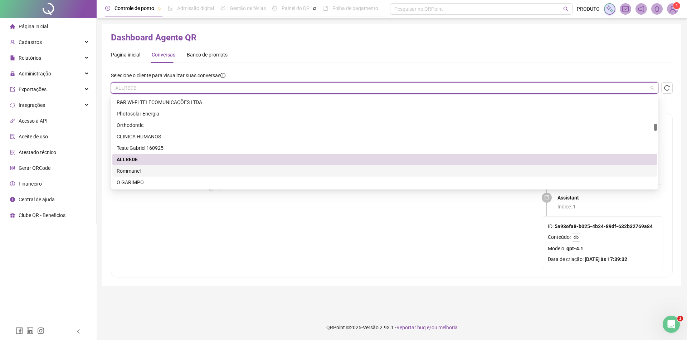
click at [134, 168] on div "Rommanel" at bounding box center [385, 171] width 536 height 8
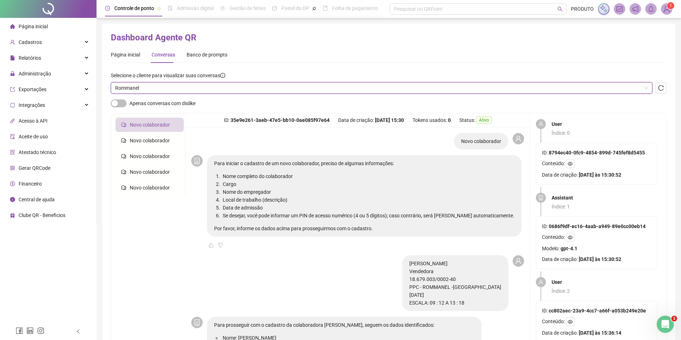
click at [186, 90] on span "Rommanel" at bounding box center [381, 88] width 533 height 11
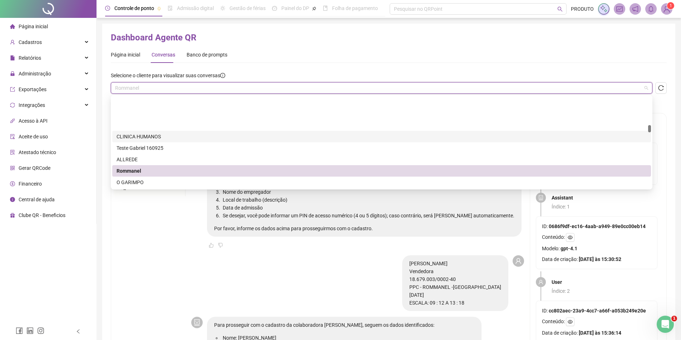
scroll to position [608, 0]
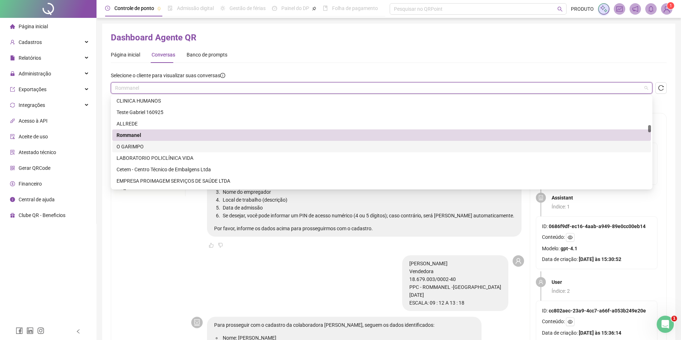
click at [157, 147] on div "O GARIMPO" at bounding box center [382, 147] width 530 height 8
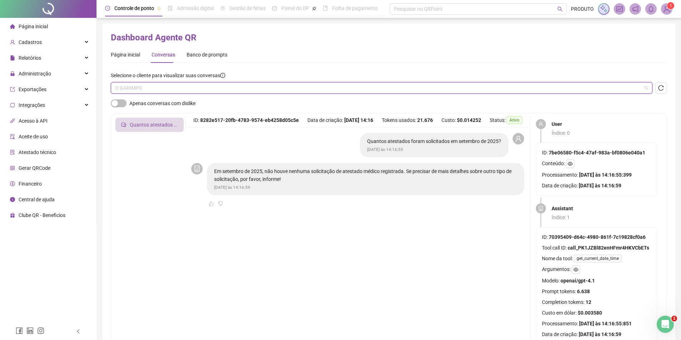
click at [220, 92] on span "O GARIMPO" at bounding box center [381, 88] width 533 height 11
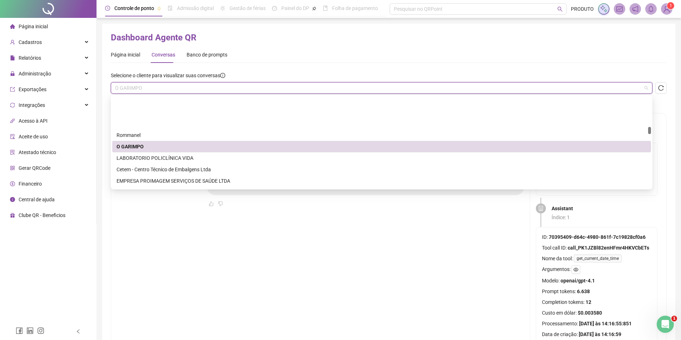
scroll to position [644, 0]
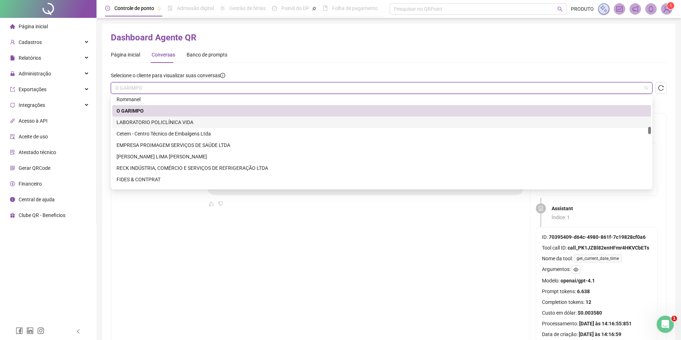
click at [186, 123] on div "LABORATORIO POLICLÍNICA VIDA" at bounding box center [382, 122] width 530 height 8
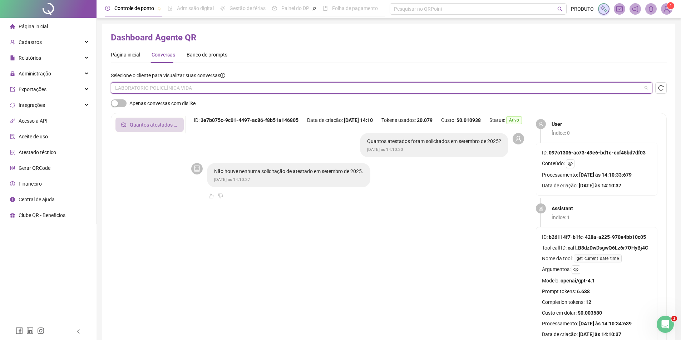
click at [225, 89] on span "LABORATORIO POLICLÍNICA VIDA" at bounding box center [381, 88] width 533 height 11
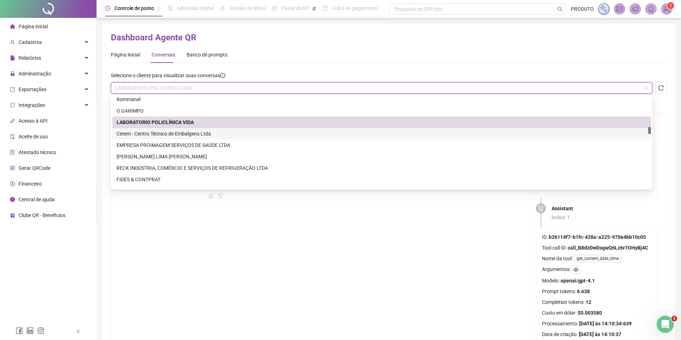
click at [176, 130] on div "Cetem - Centro Técnico de Embalgens Ltda" at bounding box center [382, 134] width 530 height 8
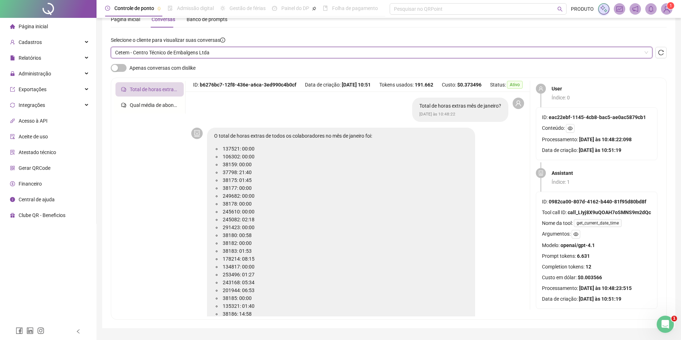
scroll to position [36, 0]
click at [167, 56] on span "Cetem - Centro Técnico de Embalgens Ltda" at bounding box center [381, 52] width 533 height 11
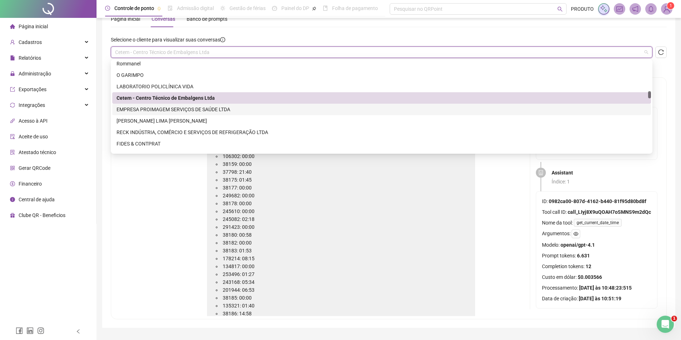
click at [150, 105] on div "EMPRESA PROIMAGEM SERVIÇOS DE SAÚDE LTDA" at bounding box center [382, 109] width 530 height 8
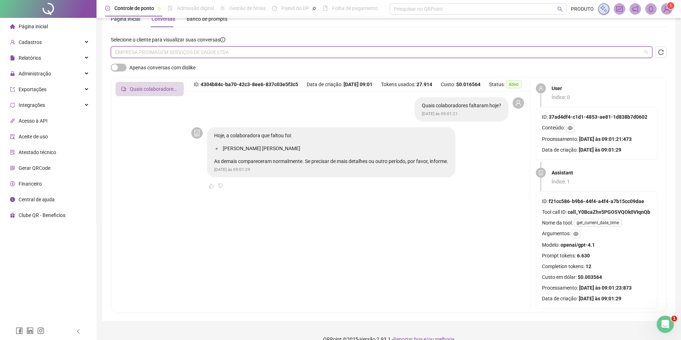
click at [171, 55] on span "EMPRESA PROIMAGEM SERVIÇOS DE SAÚDE LTDA" at bounding box center [381, 52] width 533 height 11
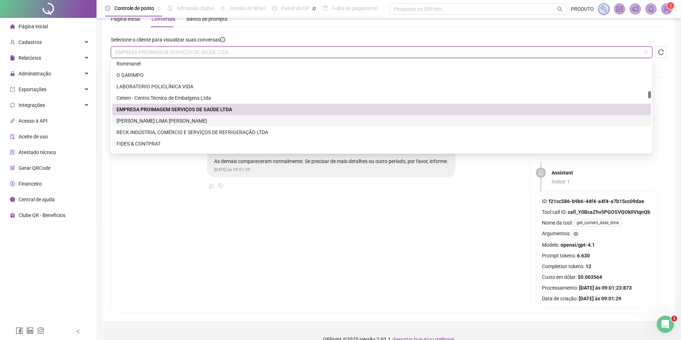
click at [156, 122] on div "[PERSON_NAME] LIMA [PERSON_NAME]" at bounding box center [382, 121] width 530 height 8
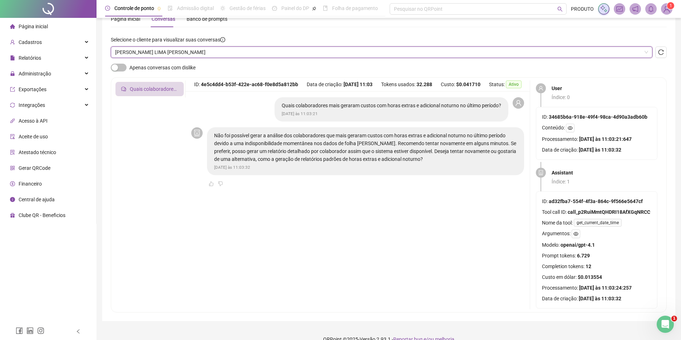
click at [174, 54] on span "[PERSON_NAME] LIMA [PERSON_NAME]" at bounding box center [381, 52] width 533 height 11
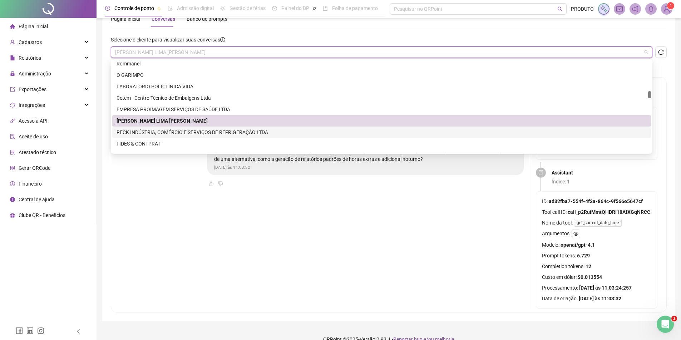
click at [156, 127] on div "RECK INDÚSTRIA, COMÉRCIO E SERVIÇOS DE REFRIGERAÇÃO LTDA" at bounding box center [381, 132] width 539 height 11
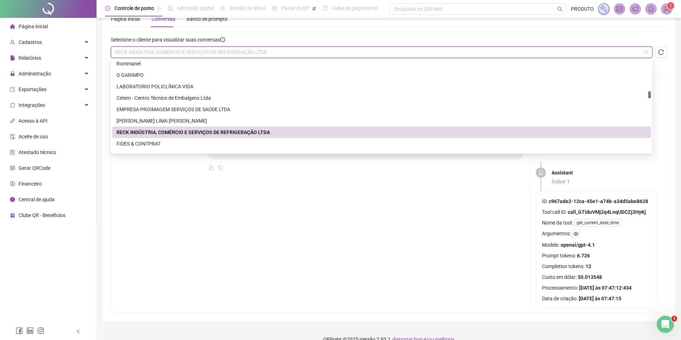
click at [178, 51] on span "RECK INDÚSTRIA, COMÉRCIO E SERVIÇOS DE REFRIGERAÇÃO LTDA" at bounding box center [381, 52] width 533 height 11
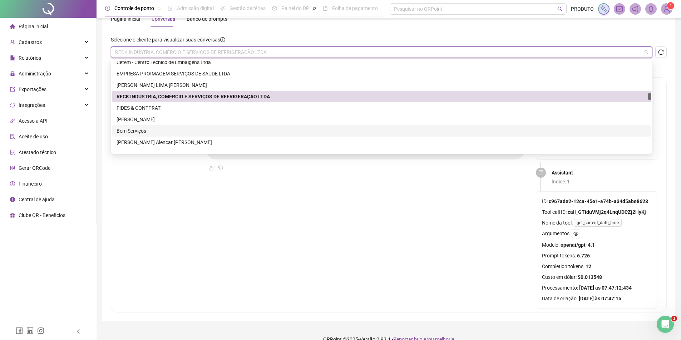
scroll to position [715, 0]
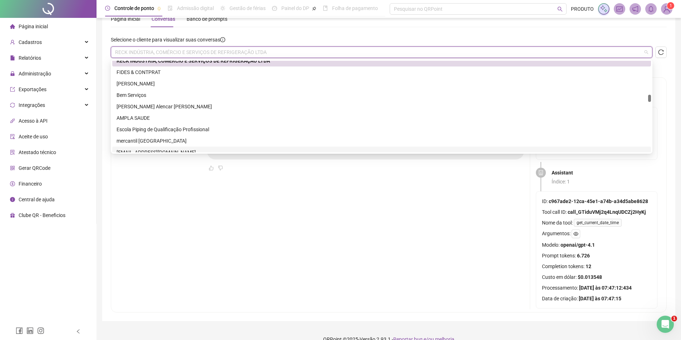
click at [202, 212] on main "Quantos atestados foram solicitados em setembro de 2025? [DATE] às 07:47:12 Em …" at bounding box center [358, 201] width 344 height 218
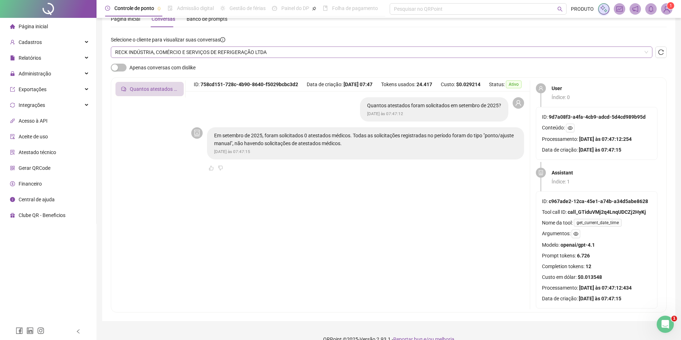
scroll to position [709, 0]
click at [231, 52] on span "RECK INDÚSTRIA, COMÉRCIO E SERVIÇOS DE REFRIGERAÇÃO LTDA" at bounding box center [381, 52] width 533 height 11
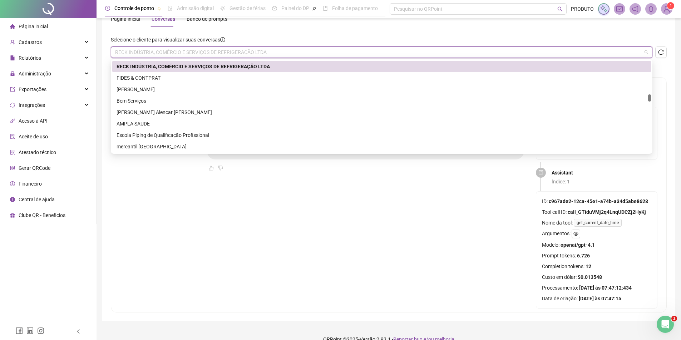
click at [271, 35] on div "Dashboard Agente QR Página inicial Conversas Banco de prompts Selecione o clien…" at bounding box center [389, 154] width 556 height 316
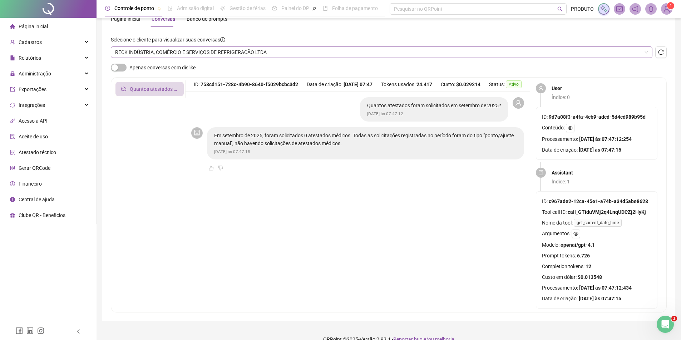
click at [217, 50] on span "RECK INDÚSTRIA, COMÉRCIO E SERVIÇOS DE REFRIGERAÇÃO LTDA" at bounding box center [381, 52] width 533 height 11
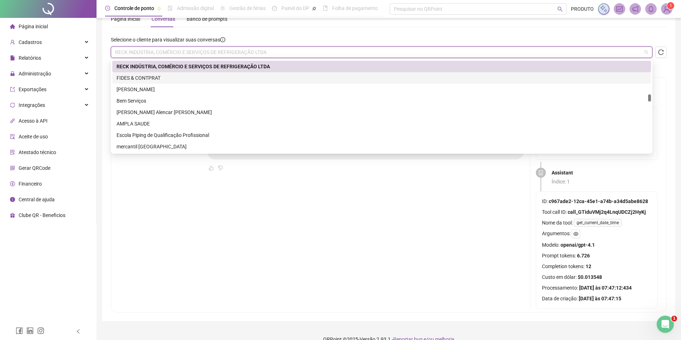
click at [181, 77] on div "FIDES & CONTPRAT" at bounding box center [382, 78] width 530 height 8
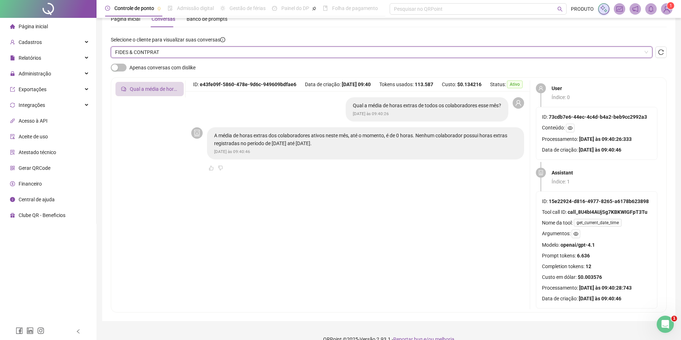
click at [210, 56] on span "FIDES & CONTPRAT" at bounding box center [381, 52] width 533 height 11
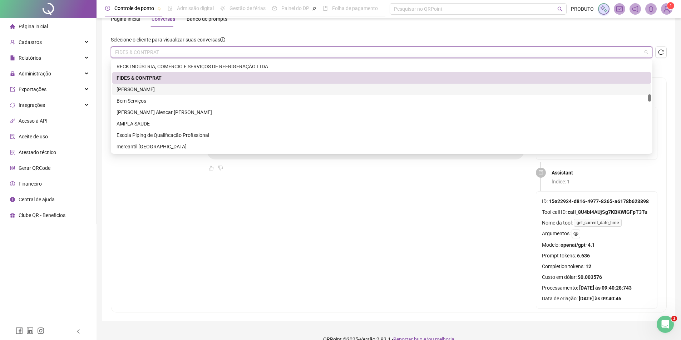
click at [178, 85] on div "[PERSON_NAME]" at bounding box center [382, 89] width 530 height 8
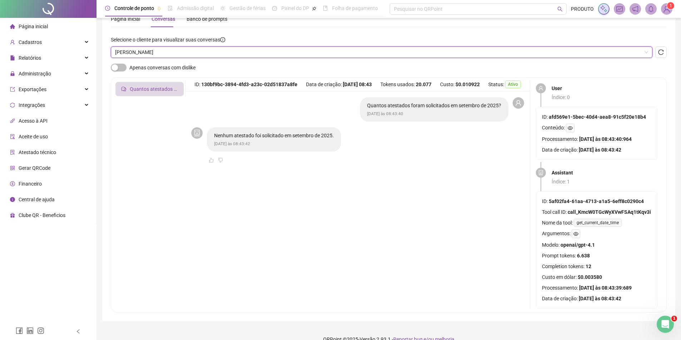
click at [180, 54] on span "[PERSON_NAME]" at bounding box center [381, 52] width 533 height 11
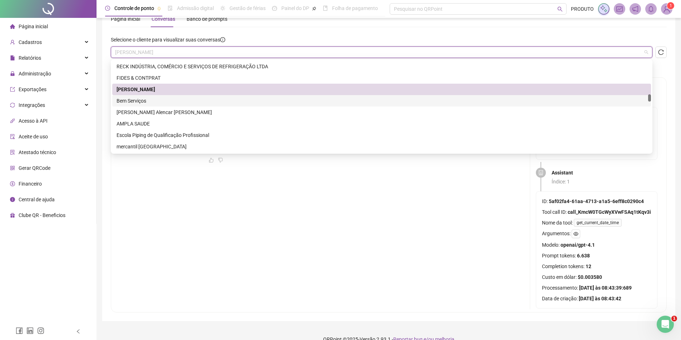
click at [159, 106] on div "Bem Serviços" at bounding box center [381, 100] width 539 height 11
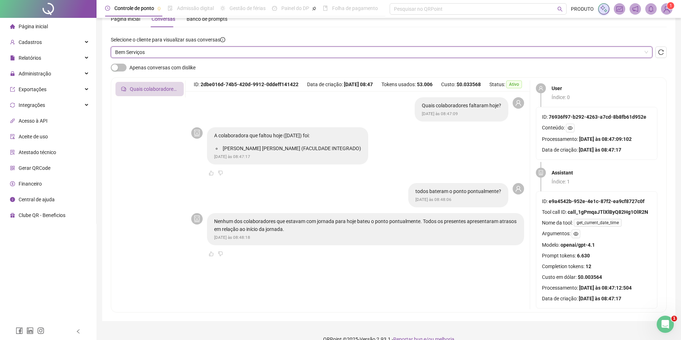
click at [231, 53] on span "Bem Serviços" at bounding box center [381, 52] width 533 height 11
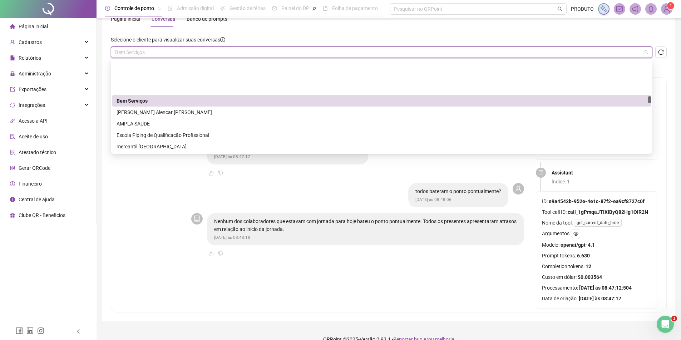
scroll to position [745, 0]
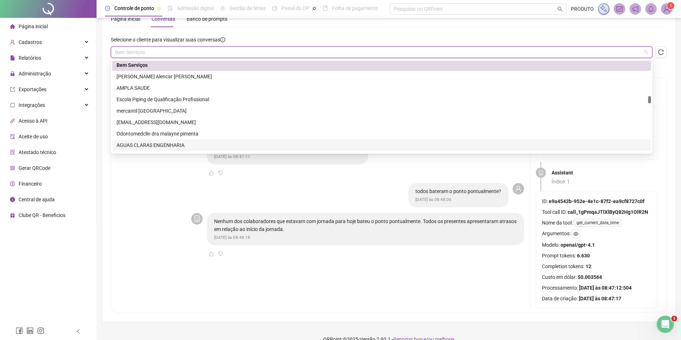
click at [186, 229] on main "Quais colaboradores faltaram hoje? [DATE] às 08:47:09 A colaboradora que faltou…" at bounding box center [358, 201] width 344 height 218
